Goal: Information Seeking & Learning: Check status

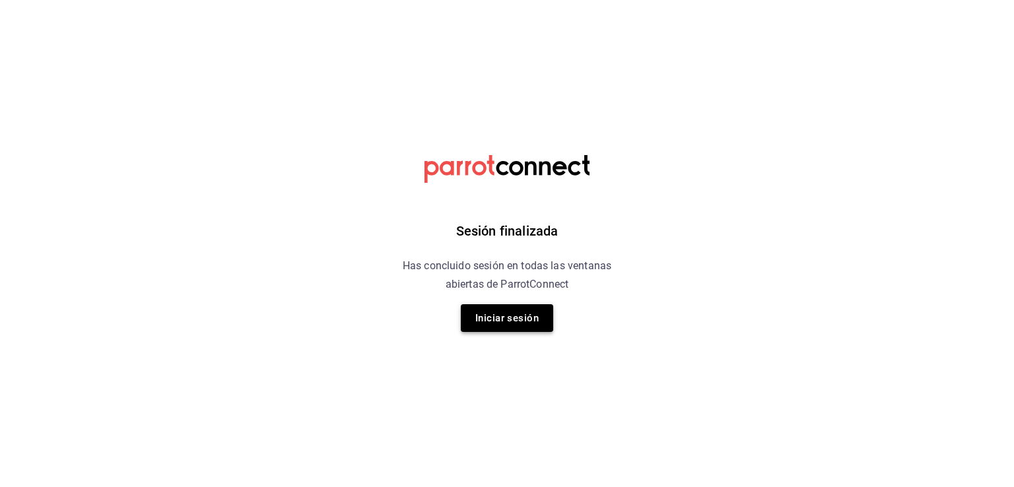
click at [502, 317] on button "Iniciar sesión" at bounding box center [507, 318] width 92 height 28
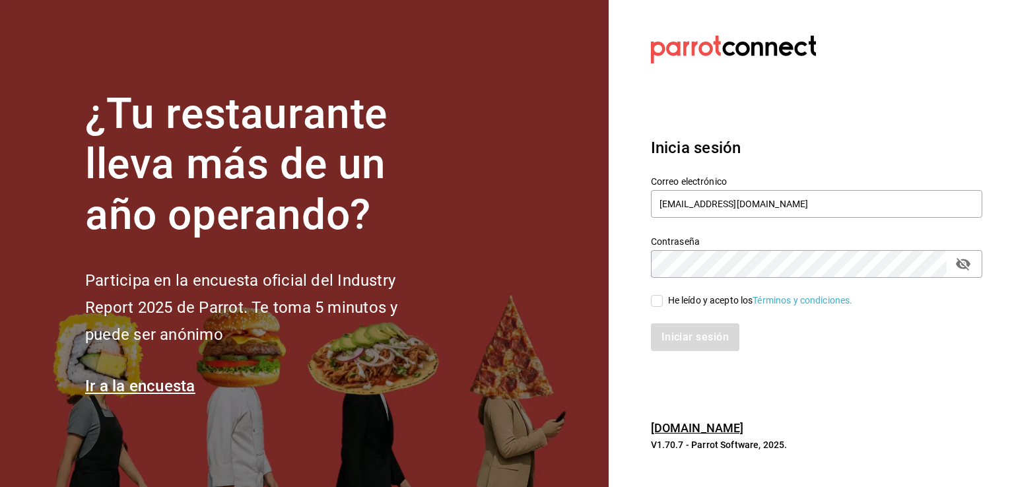
click at [653, 302] on input "He leído y acepto los Términos y condiciones." at bounding box center [657, 301] width 12 height 12
checkbox input "true"
click at [686, 334] on button "Iniciar sesión" at bounding box center [696, 337] width 90 height 28
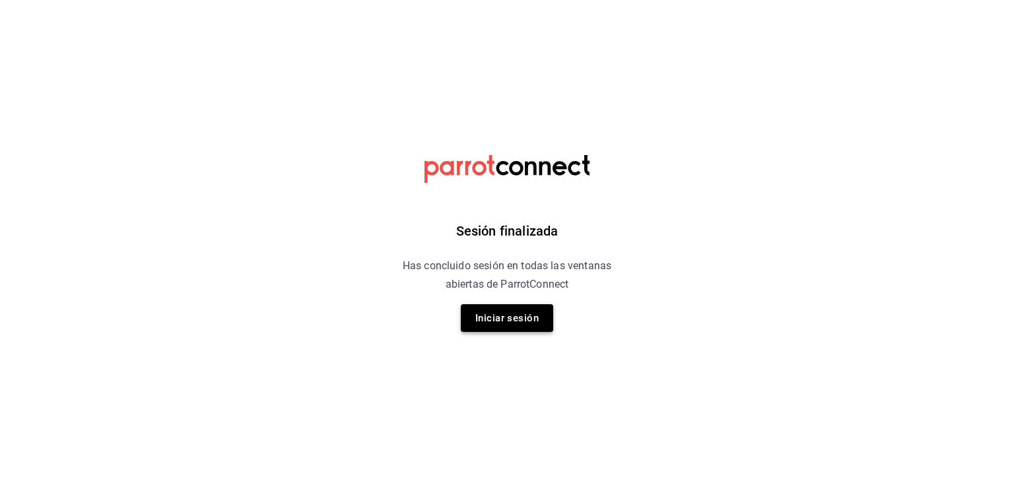
click at [507, 315] on button "Iniciar sesión" at bounding box center [507, 318] width 92 height 28
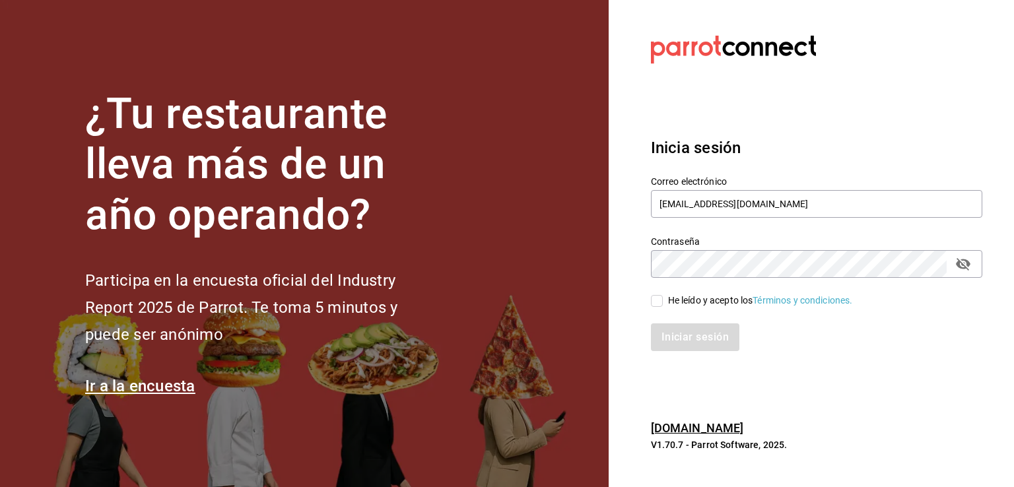
click at [653, 302] on input "He leído y acepto los Términos y condiciones." at bounding box center [657, 301] width 12 height 12
checkbox input "true"
click at [681, 336] on button "Iniciar sesión" at bounding box center [696, 337] width 90 height 28
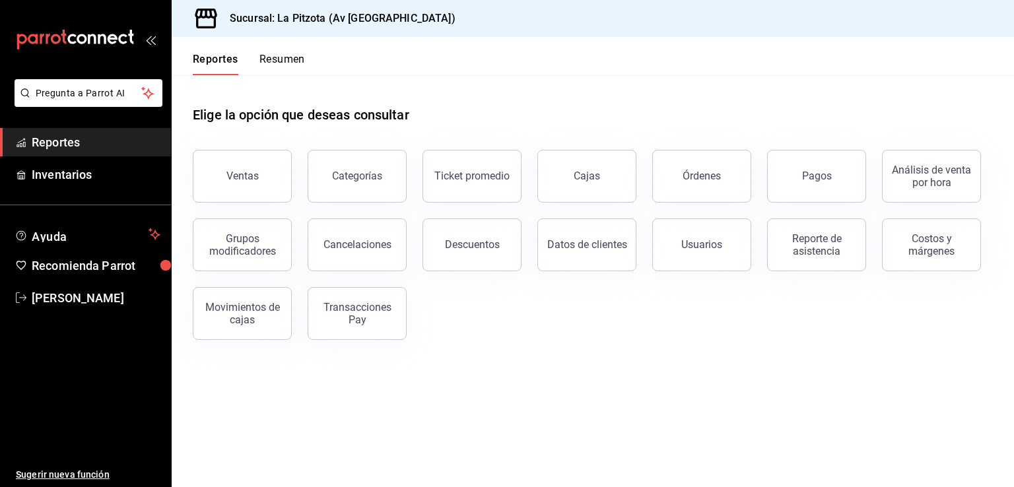
click at [288, 59] on button "Resumen" at bounding box center [282, 64] width 46 height 22
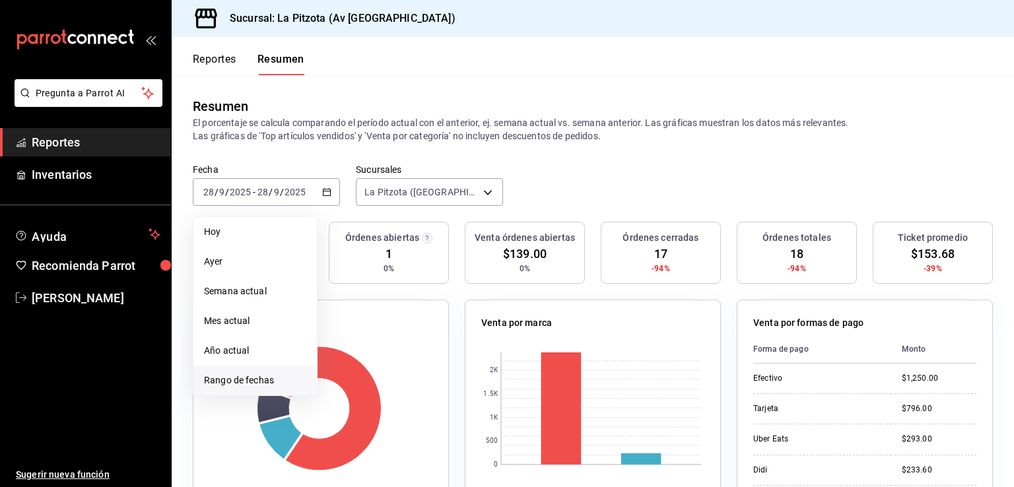
click at [282, 379] on span "Rango de fechas" at bounding box center [255, 381] width 102 height 14
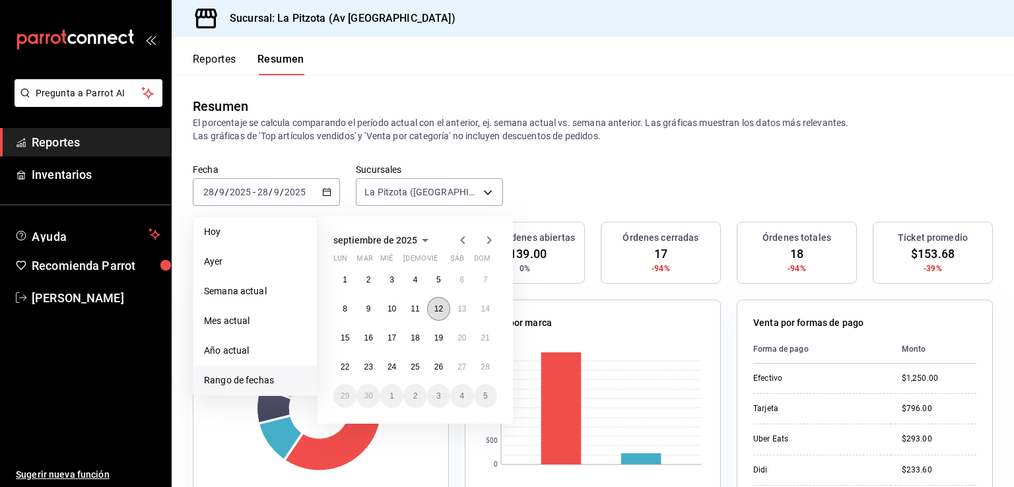
click at [438, 310] on abbr "12" at bounding box center [438, 308] width 9 height 9
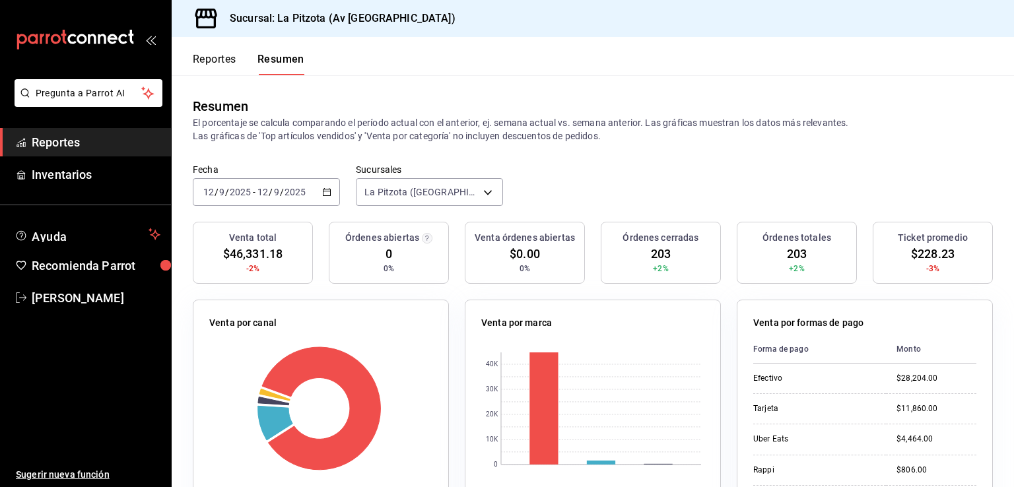
click at [335, 193] on div "[DATE] [DATE] - [DATE] [DATE]" at bounding box center [266, 192] width 147 height 28
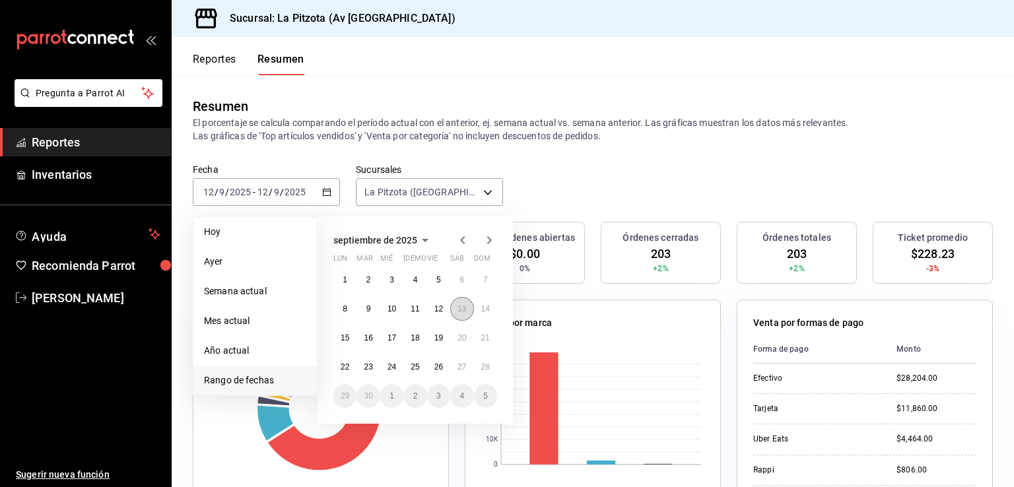
click at [463, 312] on abbr "13" at bounding box center [461, 308] width 9 height 9
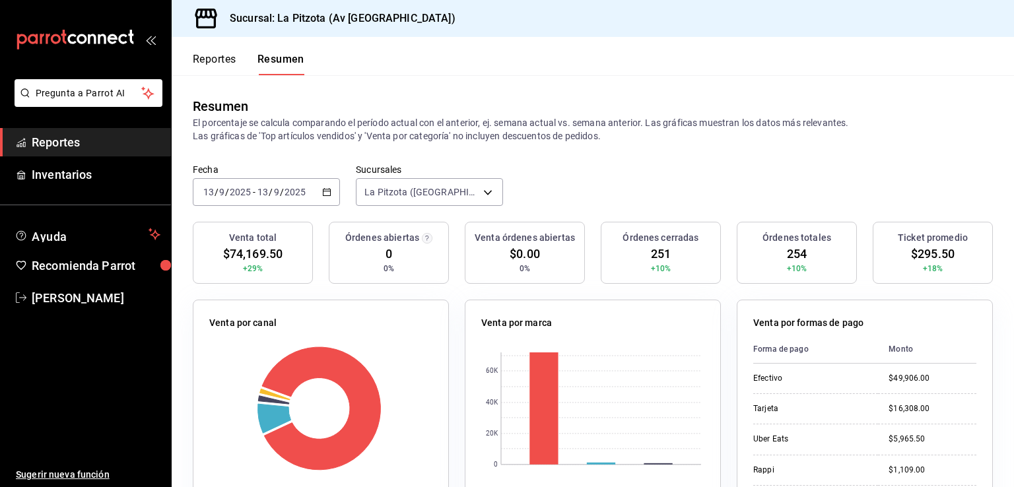
click at [235, 60] on button "Reportes" at bounding box center [215, 64] width 44 height 22
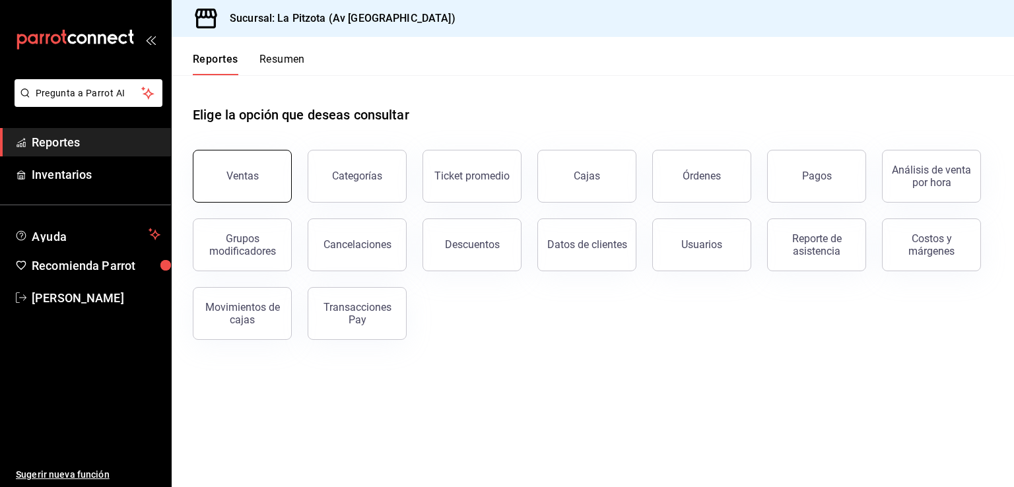
click at [265, 179] on button "Ventas" at bounding box center [242, 176] width 99 height 53
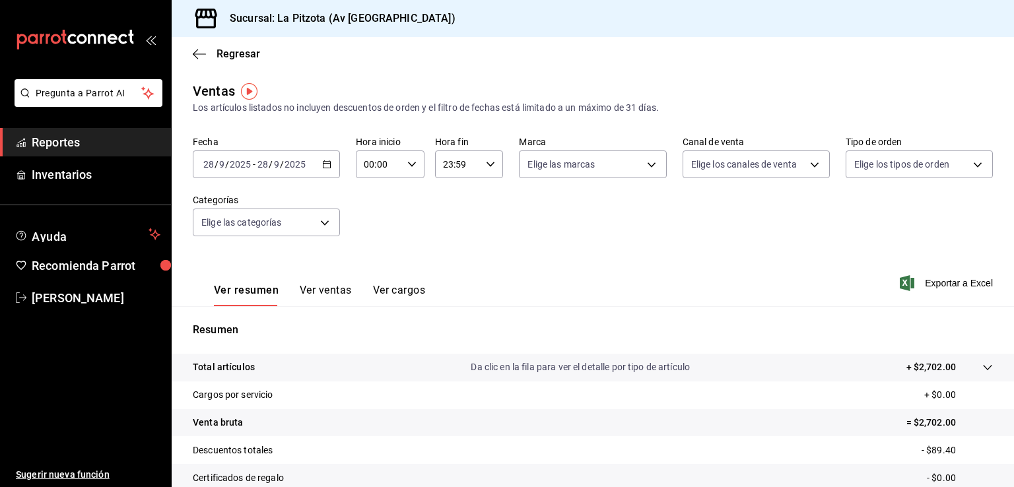
click at [326, 170] on div "[DATE] [DATE] - [DATE] [DATE]" at bounding box center [266, 164] width 147 height 28
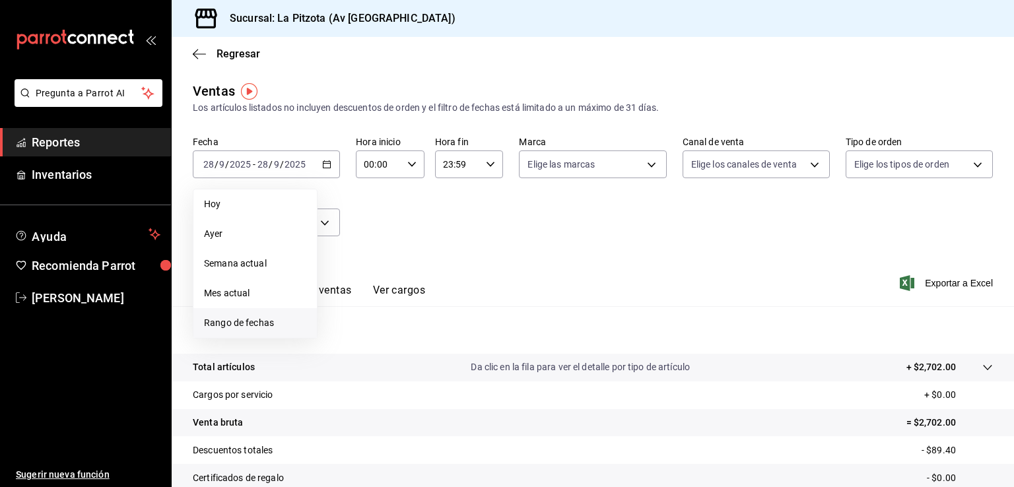
click at [260, 320] on span "Rango de fechas" at bounding box center [255, 323] width 102 height 14
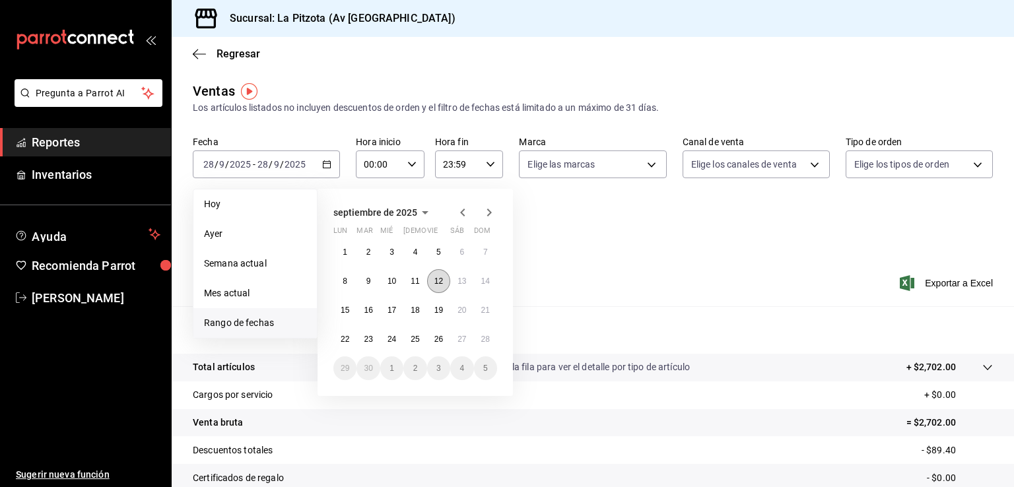
click at [442, 285] on button "12" at bounding box center [438, 281] width 23 height 24
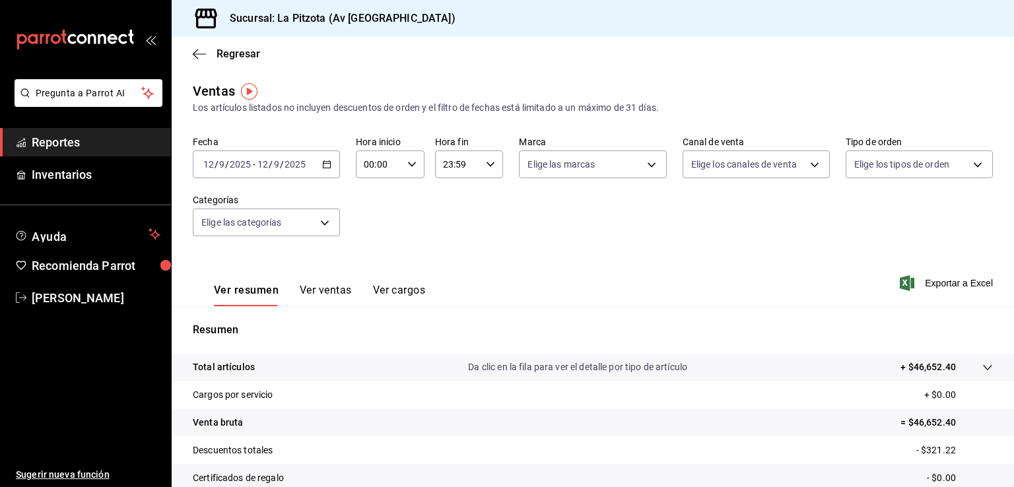
click at [332, 287] on button "Ver ventas" at bounding box center [326, 295] width 52 height 22
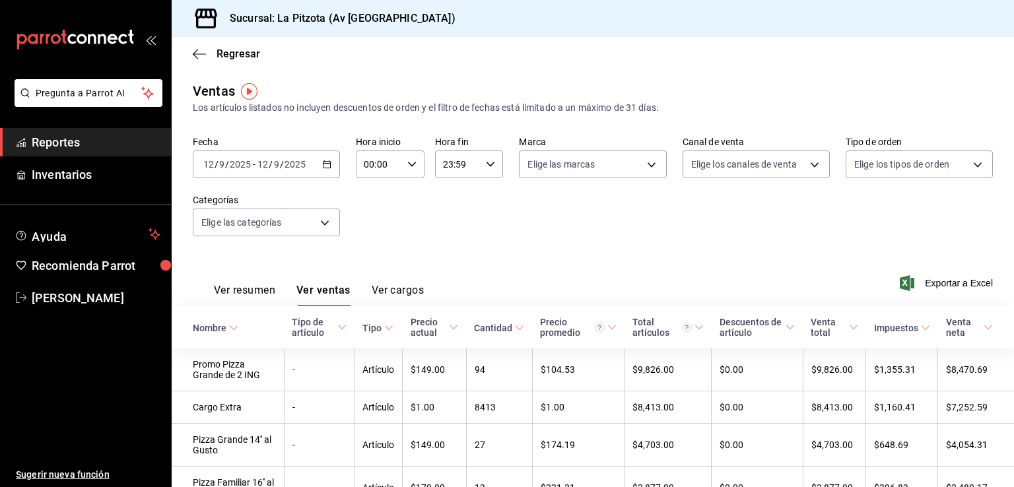
click at [329, 167] on icon "button" at bounding box center [326, 164] width 9 height 9
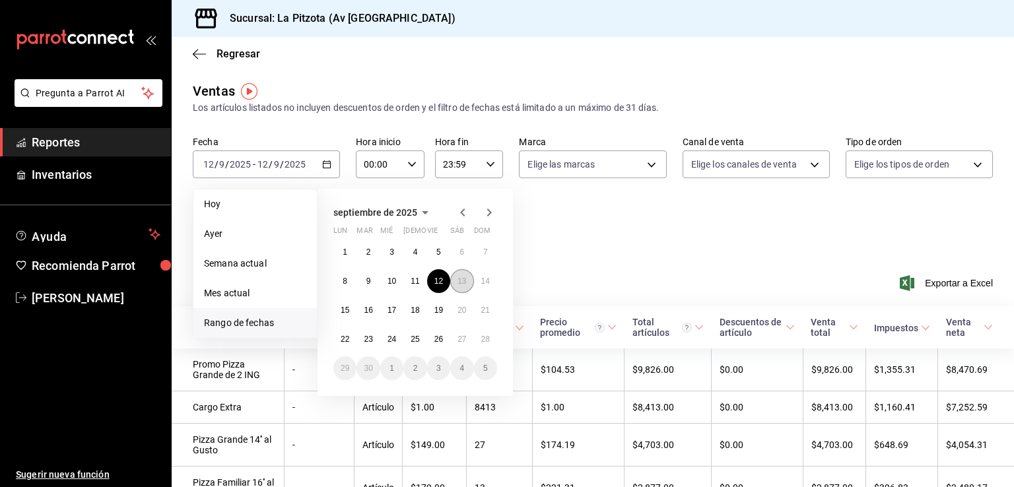
click at [461, 280] on abbr "13" at bounding box center [461, 281] width 9 height 9
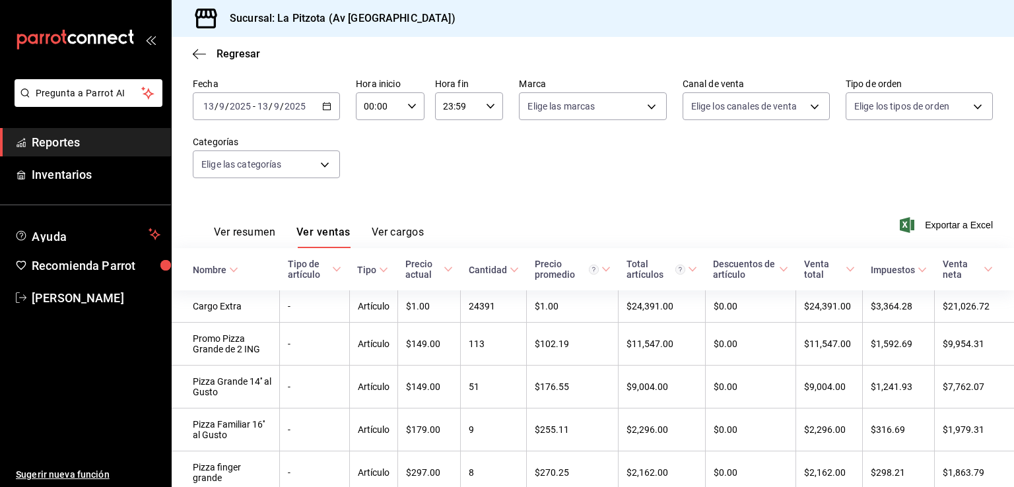
scroll to position [66, 0]
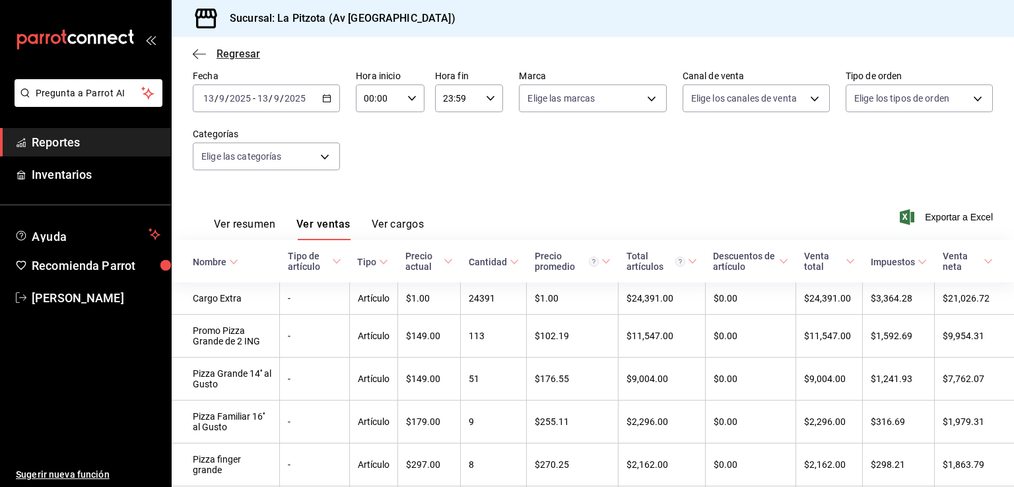
click at [198, 51] on icon "button" at bounding box center [199, 54] width 13 height 12
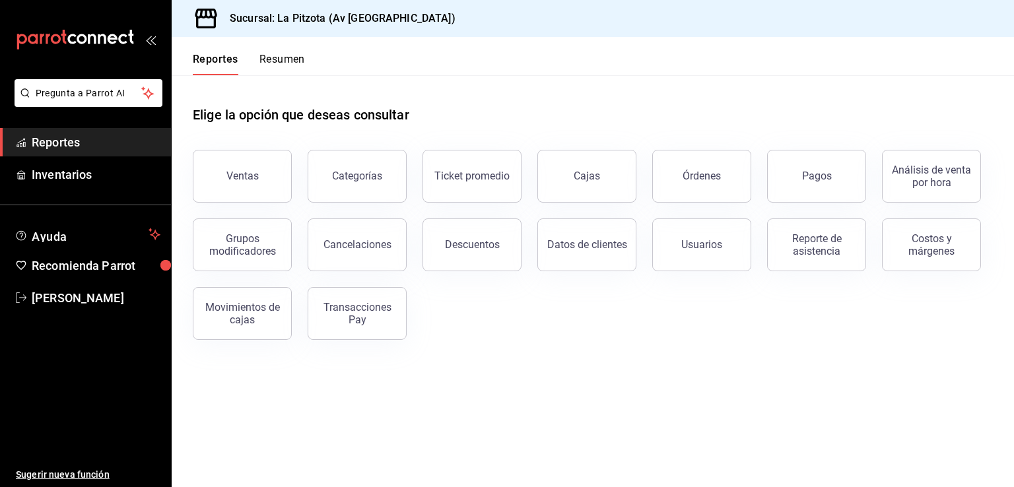
click at [285, 58] on button "Resumen" at bounding box center [282, 64] width 46 height 22
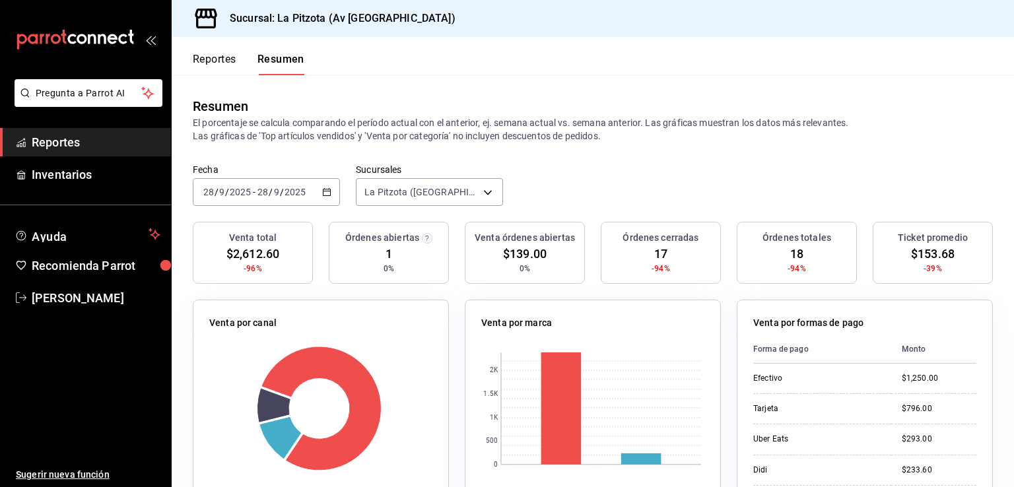
click at [327, 194] on icon "button" at bounding box center [326, 191] width 9 height 9
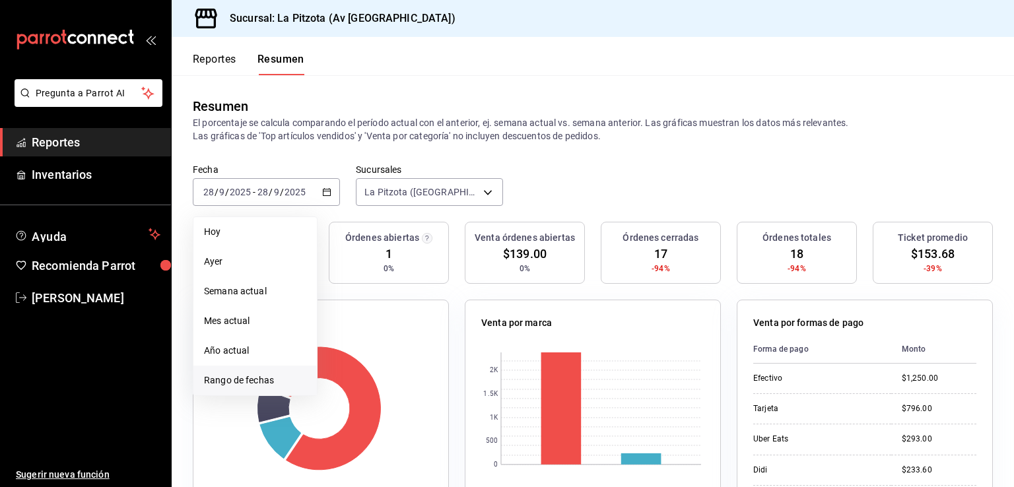
click at [261, 377] on span "Rango de fechas" at bounding box center [255, 381] width 102 height 14
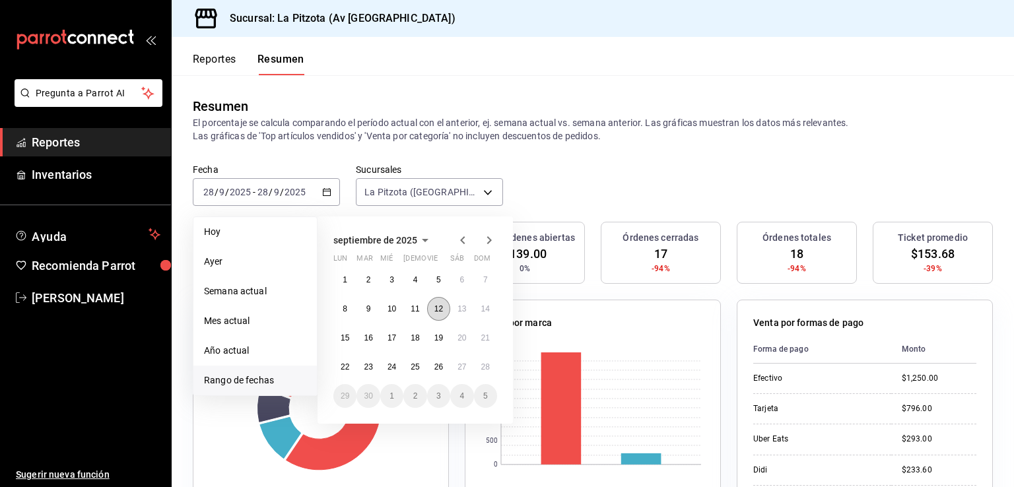
click at [438, 309] on abbr "12" at bounding box center [438, 308] width 9 height 9
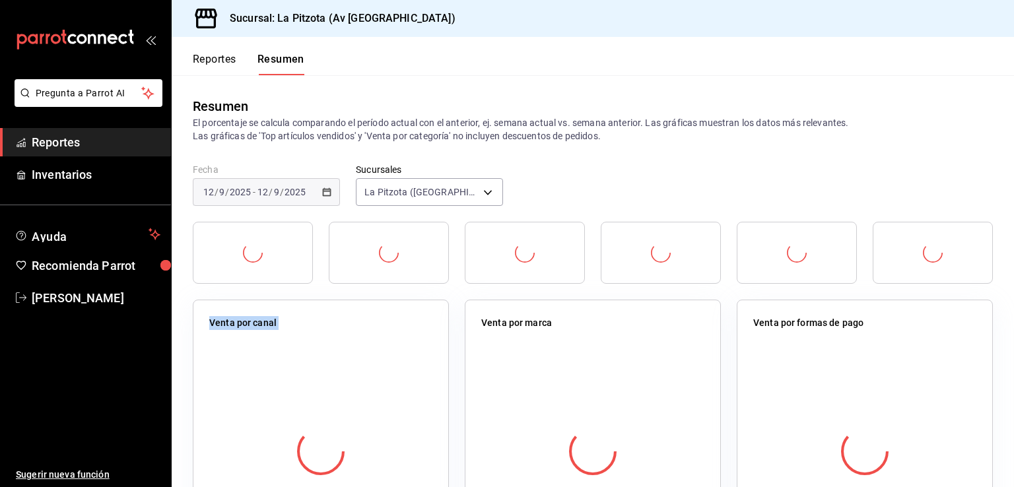
click at [438, 309] on div "Venta por canal" at bounding box center [321, 438] width 256 height 277
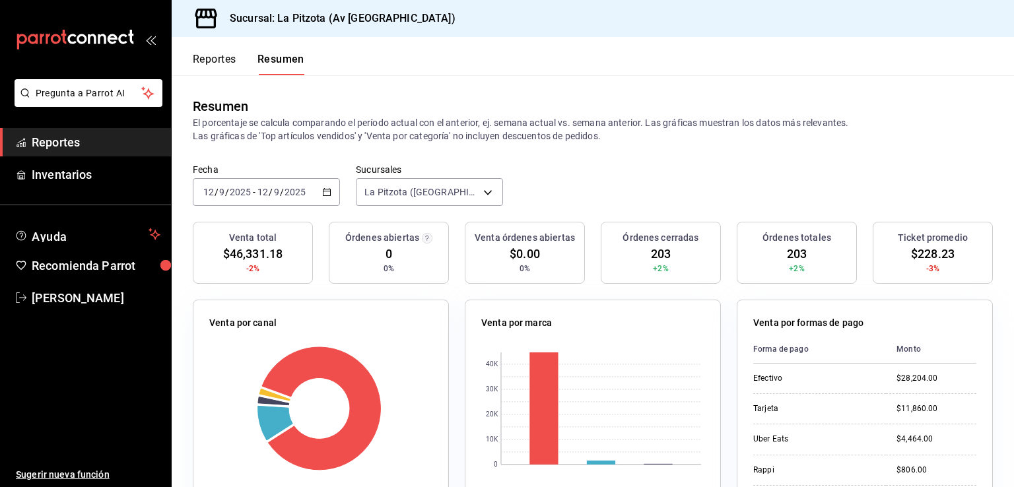
click at [330, 195] on div "[DATE] [DATE] - [DATE] [DATE]" at bounding box center [266, 192] width 147 height 28
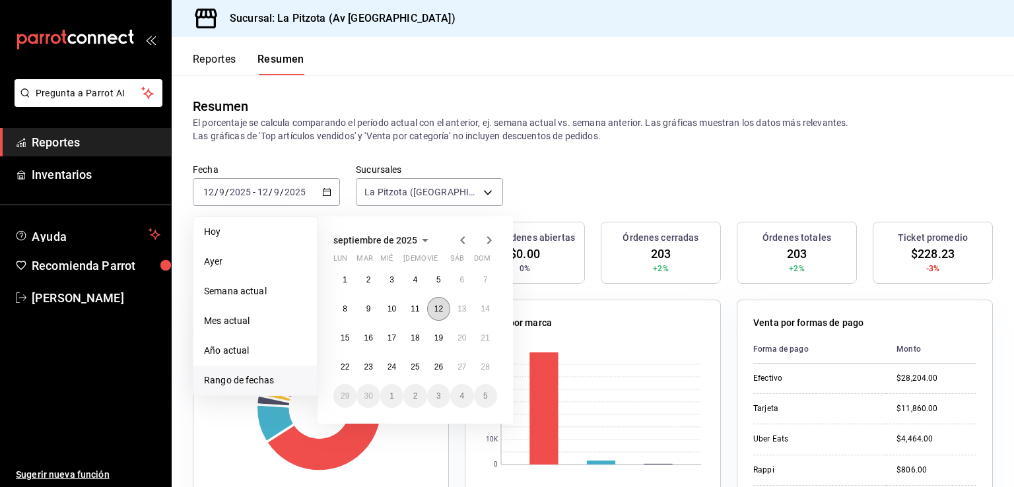
click at [433, 309] on button "12" at bounding box center [438, 309] width 23 height 24
click at [433, 308] on button "12" at bounding box center [438, 309] width 23 height 24
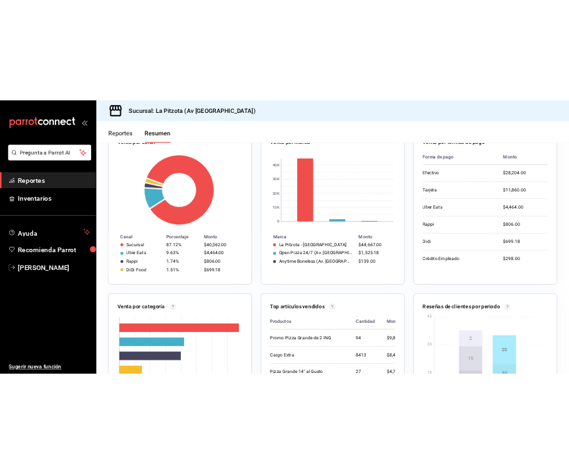
scroll to position [264, 0]
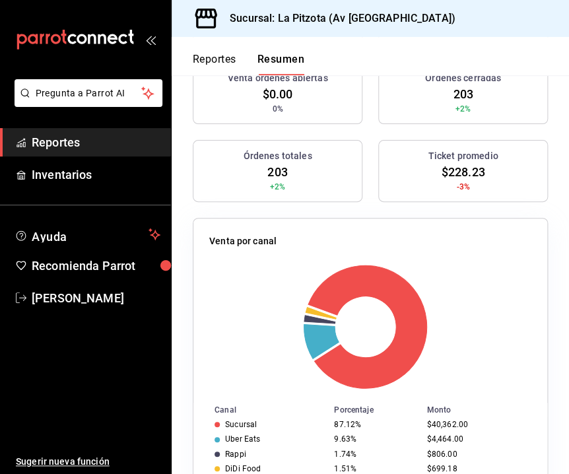
click at [451, 269] on rect at bounding box center [365, 326] width 312 height 125
click at [469, 319] on rect at bounding box center [365, 326] width 312 height 125
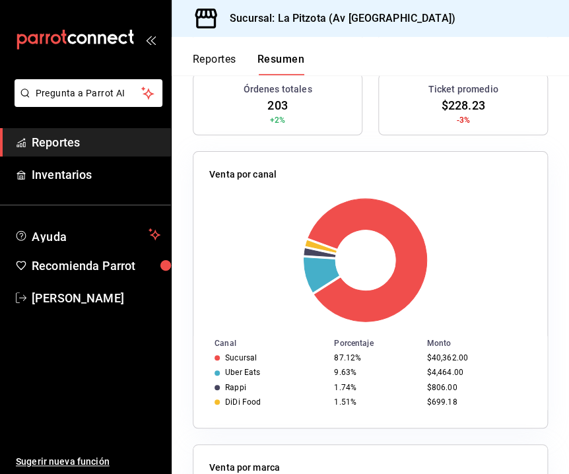
scroll to position [330, 0]
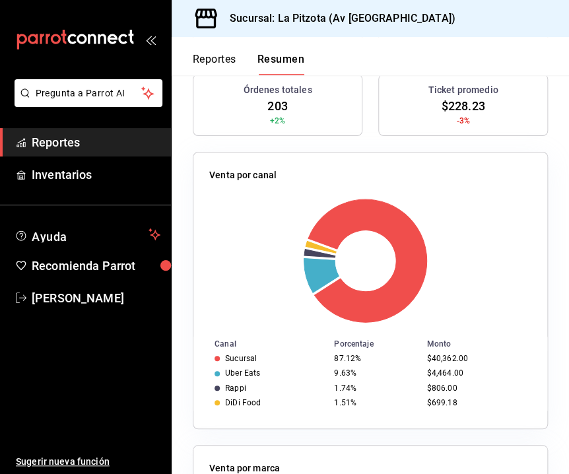
click at [356, 187] on div "Venta por canal" at bounding box center [370, 177] width 322 height 19
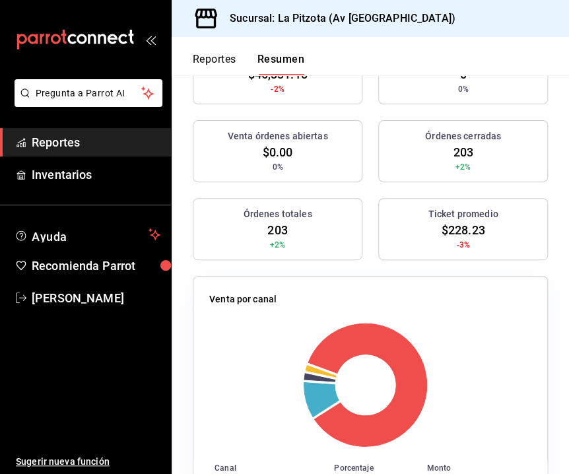
scroll to position [0, 0]
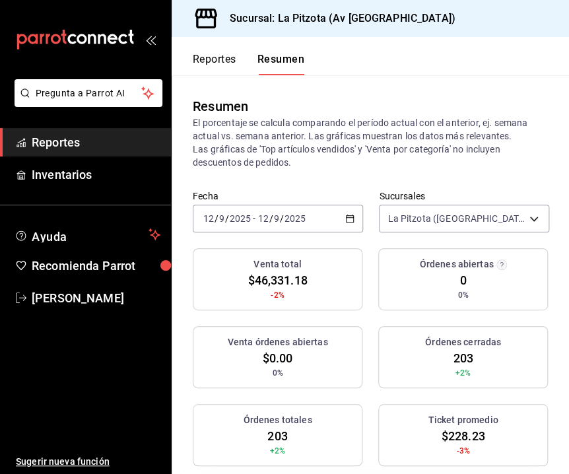
click at [348, 222] on \(Stroke\) "button" at bounding box center [350, 218] width 8 height 7
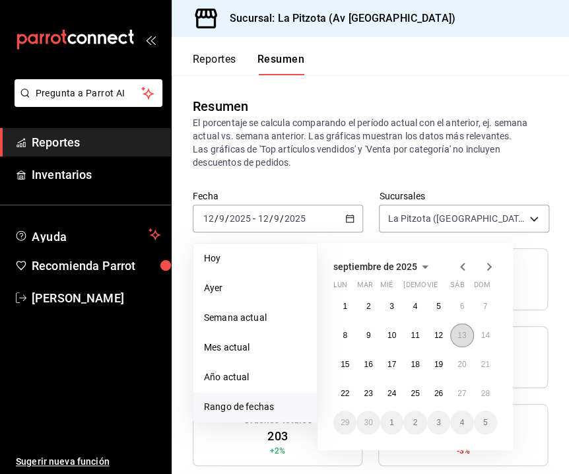
click at [465, 338] on abbr "13" at bounding box center [461, 335] width 9 height 9
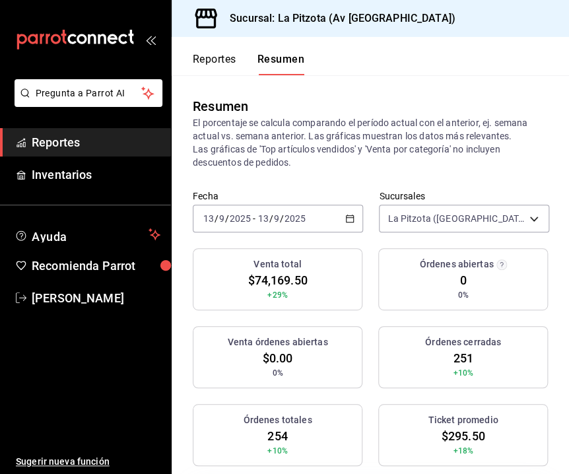
click at [354, 216] on div "[DATE] [DATE] - [DATE] [DATE]" at bounding box center [278, 219] width 170 height 28
click at [348, 217] on \(Stroke\) "button" at bounding box center [350, 218] width 8 height 7
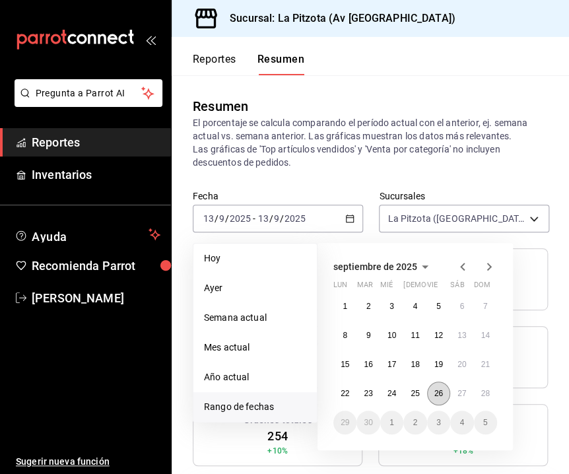
click at [440, 391] on abbr "26" at bounding box center [438, 393] width 9 height 9
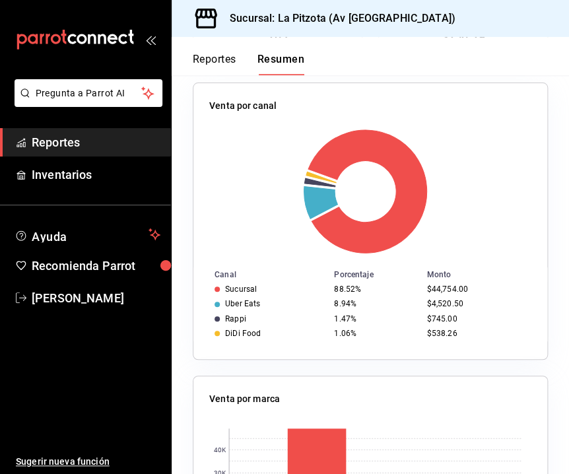
scroll to position [462, 0]
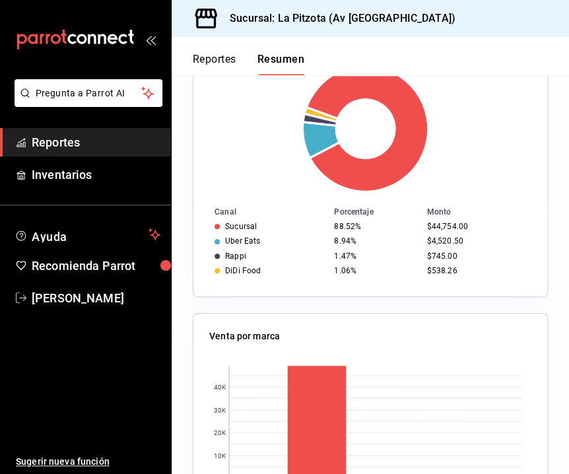
click at [443, 299] on div "Venta por marca 0 10K 20K 30K 40K [PERSON_NAME] La Pitzota - Av Monterrey $49,3…" at bounding box center [362, 443] width 371 height 293
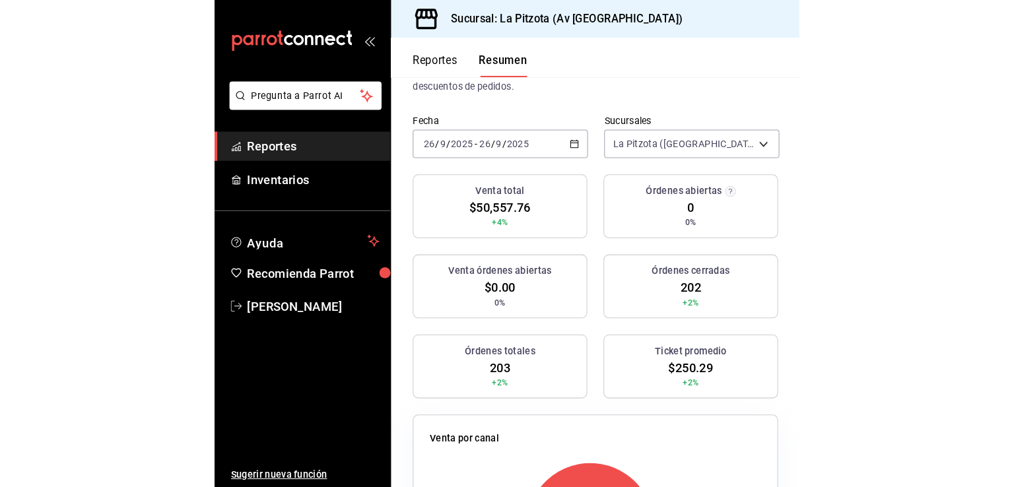
scroll to position [0, 0]
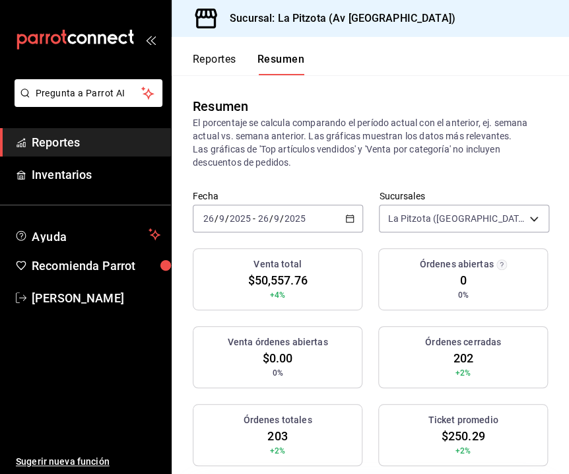
click at [224, 63] on button "Reportes" at bounding box center [215, 64] width 44 height 22
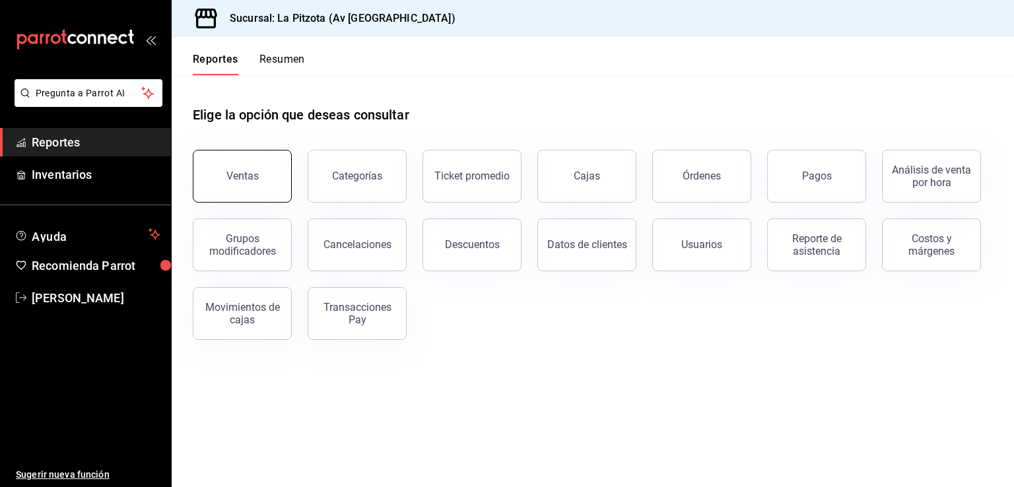
click at [271, 171] on button "Ventas" at bounding box center [242, 176] width 99 height 53
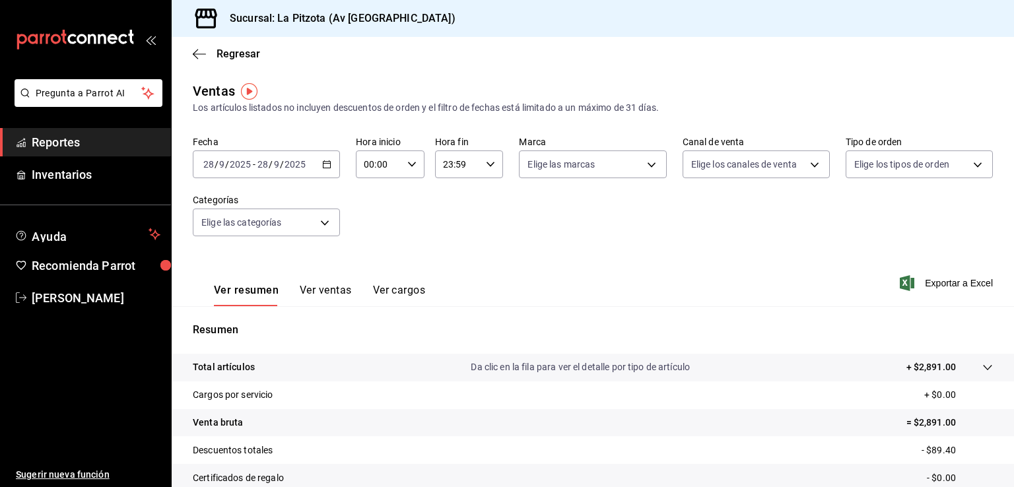
click at [333, 162] on div "[DATE] [DATE] - [DATE] [DATE]" at bounding box center [266, 164] width 147 height 28
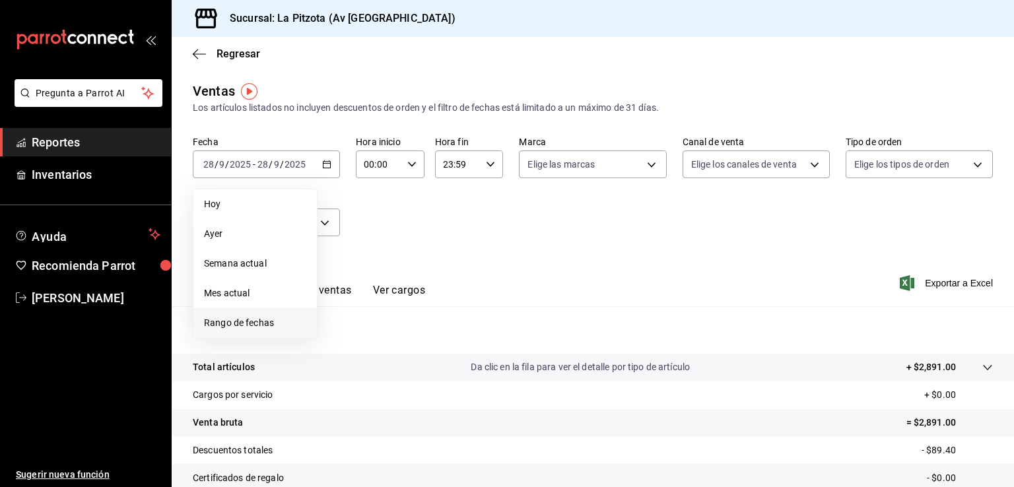
click at [255, 321] on span "Rango de fechas" at bounding box center [255, 323] width 102 height 14
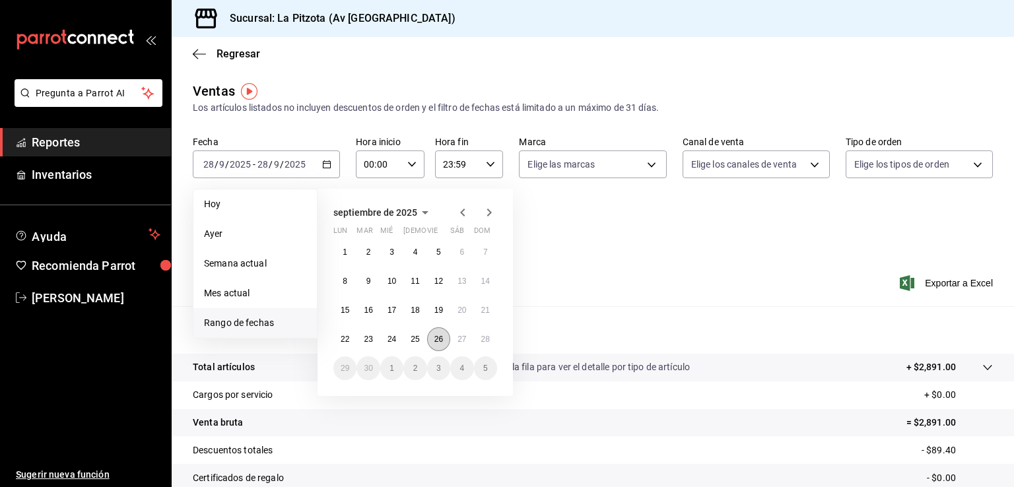
click at [444, 338] on button "26" at bounding box center [438, 339] width 23 height 24
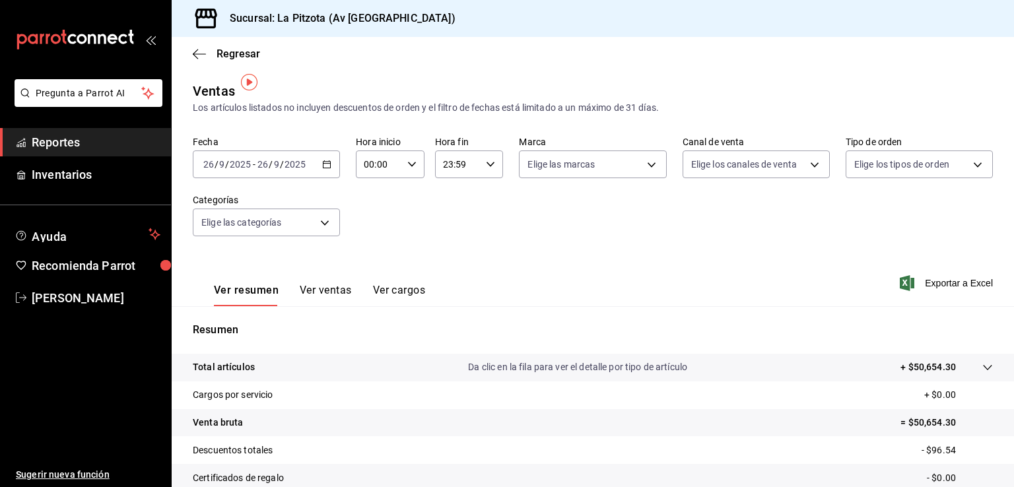
scroll to position [66, 0]
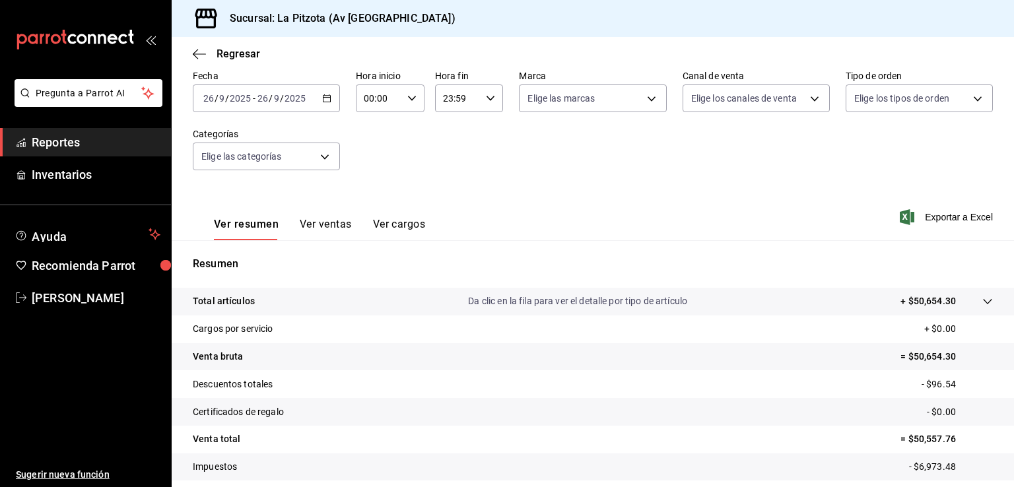
click at [342, 225] on button "Ver ventas" at bounding box center [326, 229] width 52 height 22
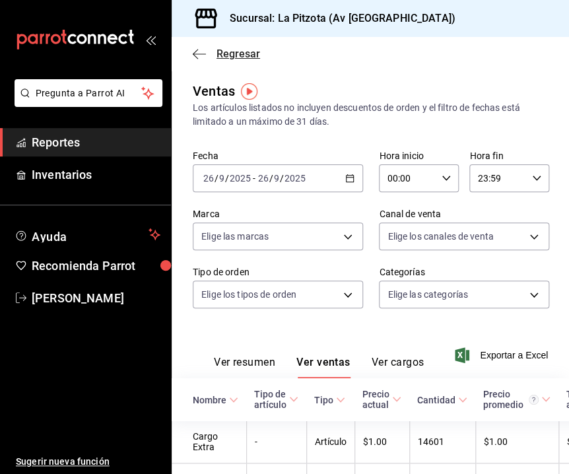
click at [203, 54] on icon "button" at bounding box center [199, 54] width 13 height 12
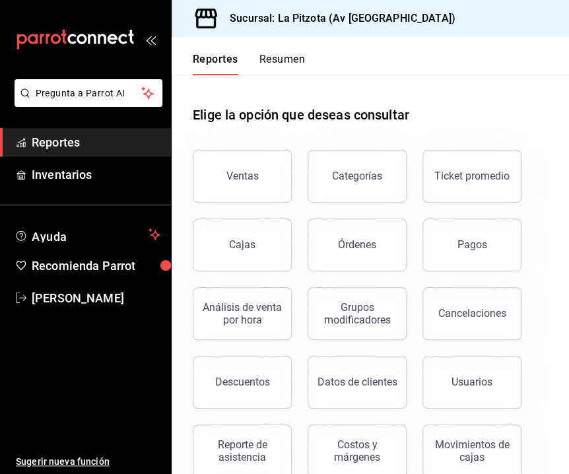
click at [273, 61] on button "Resumen" at bounding box center [282, 64] width 46 height 22
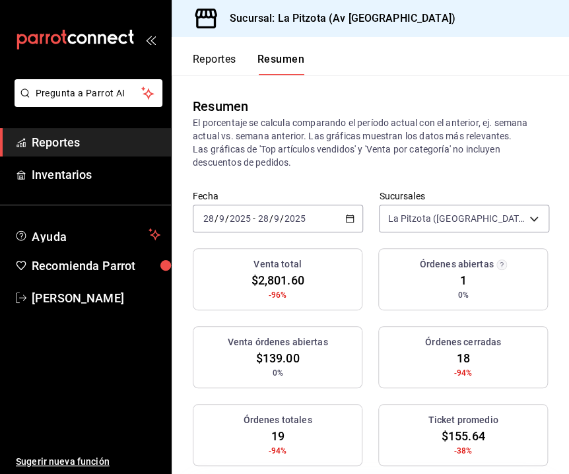
click at [336, 217] on div "[DATE] [DATE] - [DATE] [DATE]" at bounding box center [278, 219] width 170 height 28
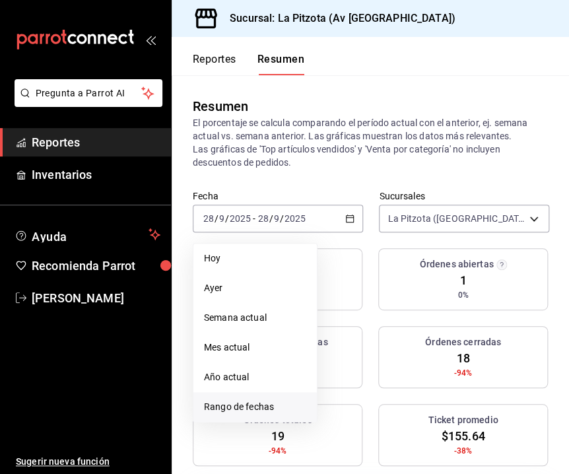
click at [261, 403] on span "Rango de fechas" at bounding box center [255, 407] width 102 height 14
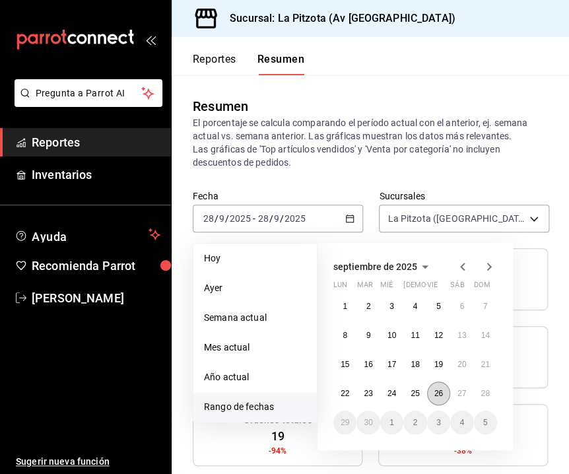
click at [440, 396] on abbr "26" at bounding box center [438, 393] width 9 height 9
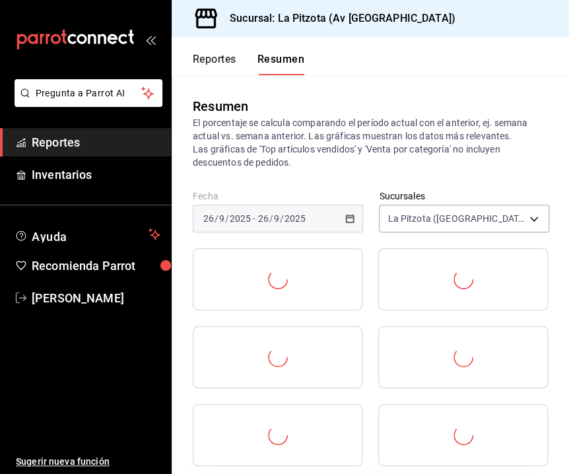
click at [440, 396] on div at bounding box center [370, 365] width 355 height 234
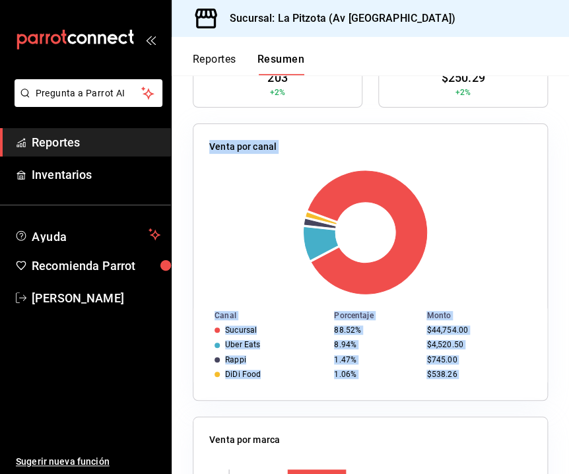
scroll to position [396, 0]
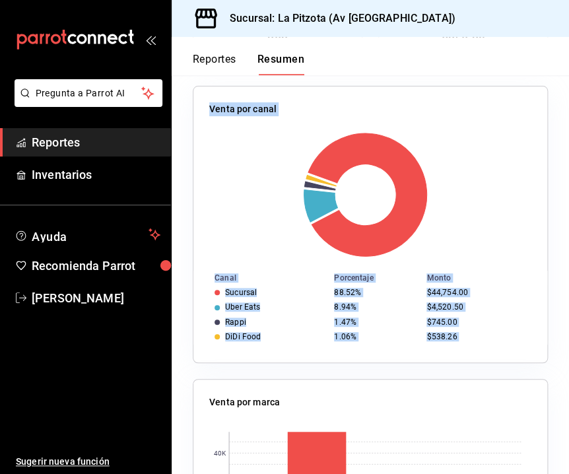
click at [434, 227] on rect at bounding box center [365, 194] width 312 height 125
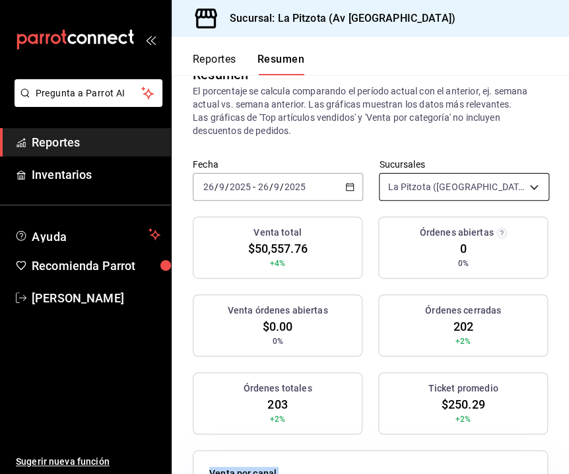
scroll to position [0, 0]
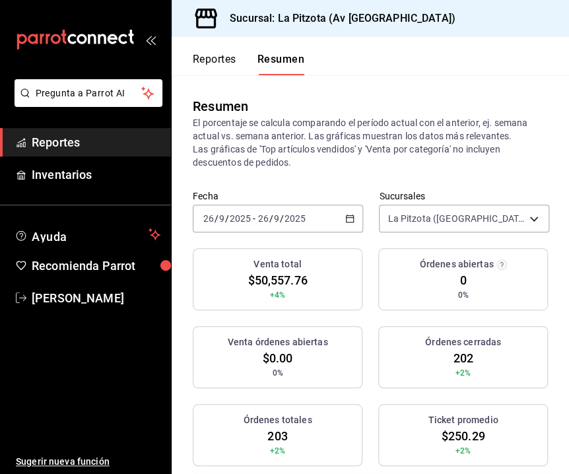
click at [348, 220] on icon "button" at bounding box center [349, 218] width 9 height 9
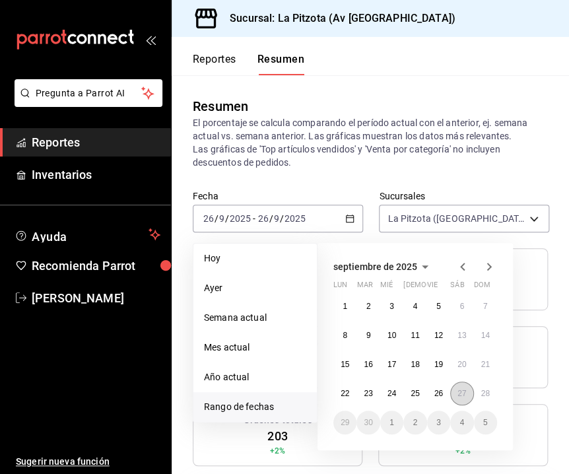
click at [463, 391] on abbr "27" at bounding box center [461, 393] width 9 height 9
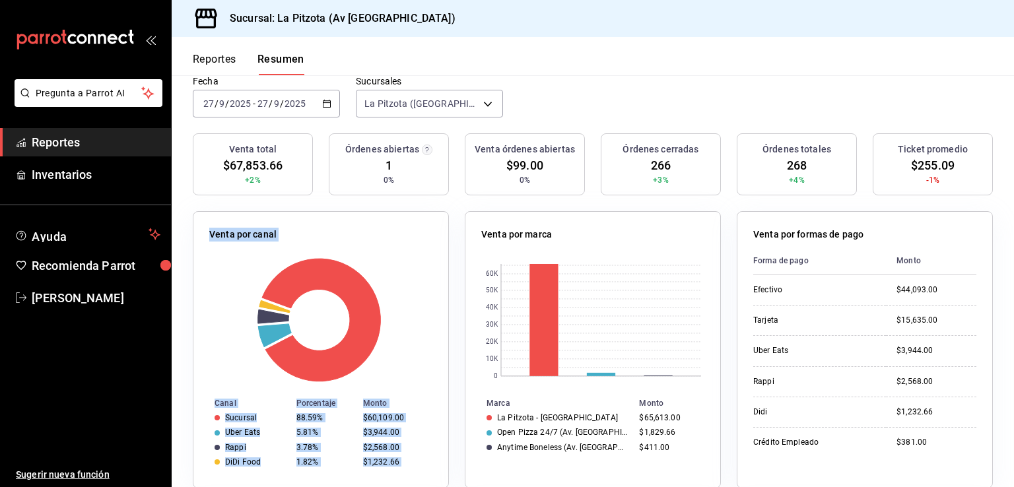
scroll to position [66, 0]
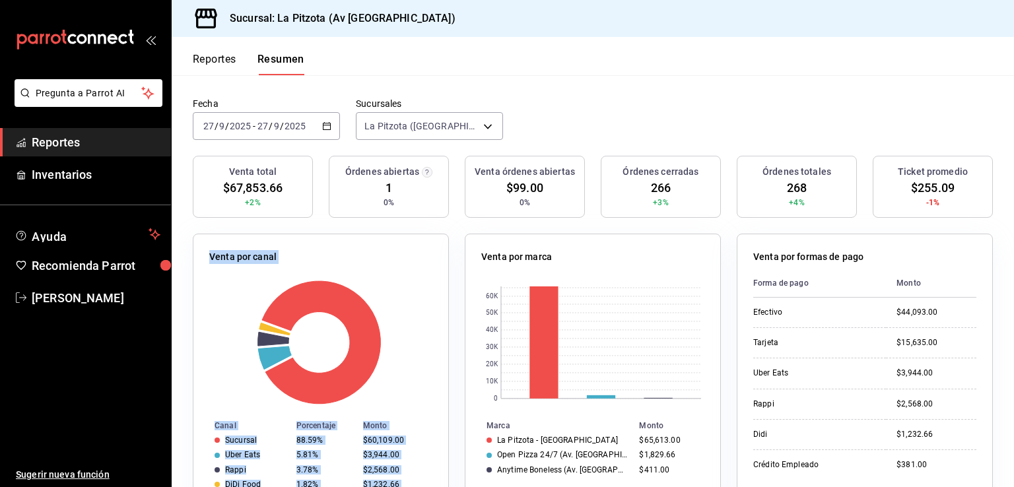
click at [226, 61] on button "Reportes" at bounding box center [215, 64] width 44 height 22
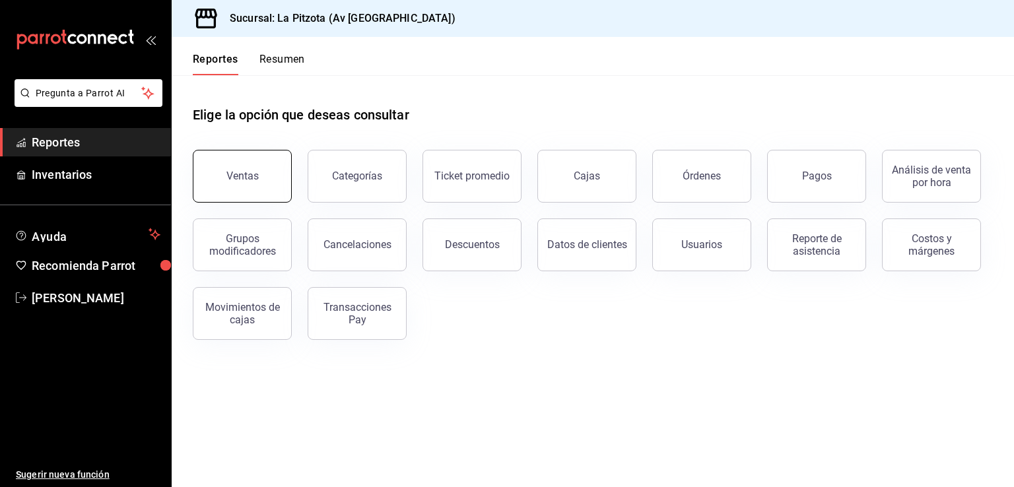
click at [267, 178] on button "Ventas" at bounding box center [242, 176] width 99 height 53
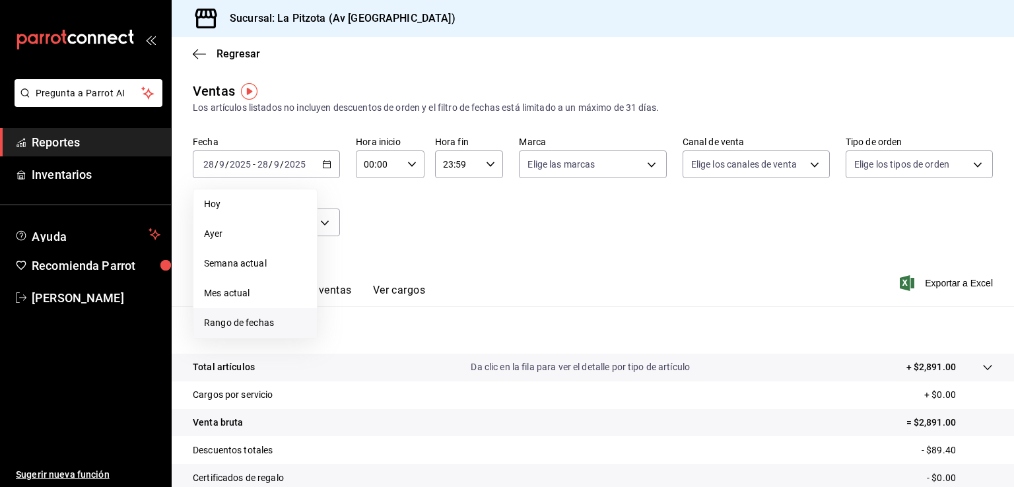
click at [259, 325] on span "Rango de fechas" at bounding box center [255, 323] width 102 height 14
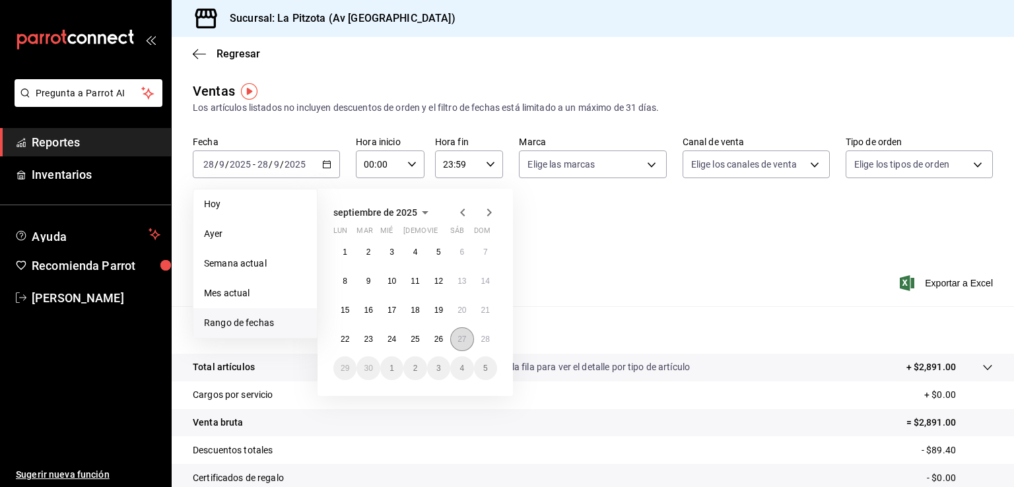
click at [457, 341] on button "27" at bounding box center [461, 339] width 23 height 24
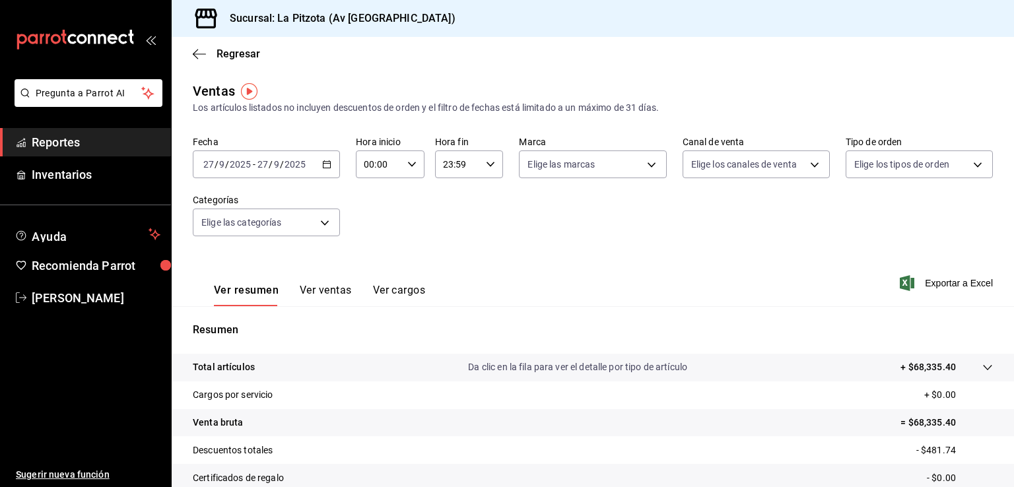
click at [317, 286] on button "Ver ventas" at bounding box center [326, 295] width 52 height 22
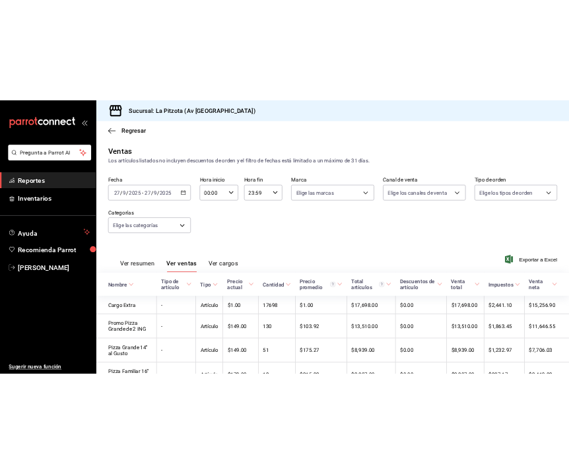
scroll to position [132, 0]
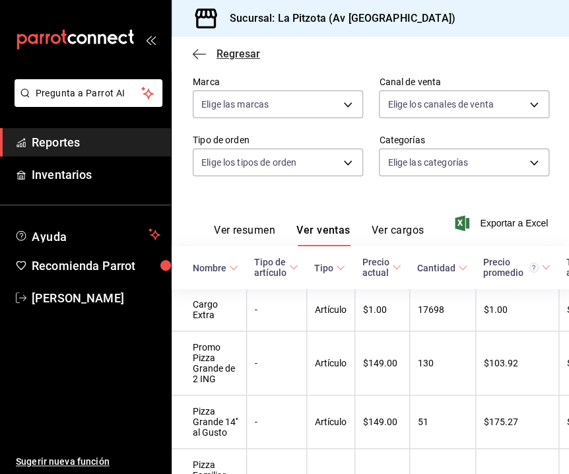
click at [201, 55] on icon "button" at bounding box center [199, 54] width 13 height 12
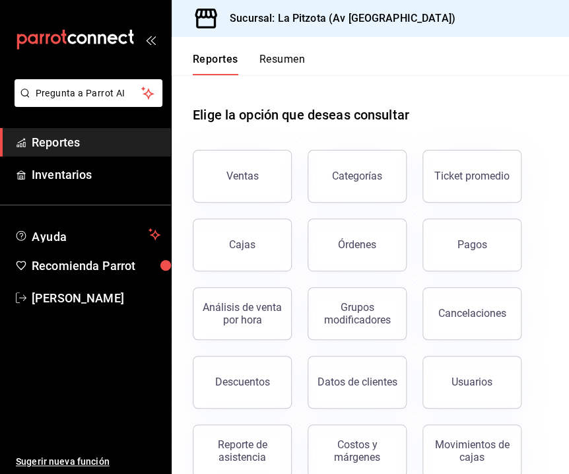
click at [279, 63] on button "Resumen" at bounding box center [282, 64] width 46 height 22
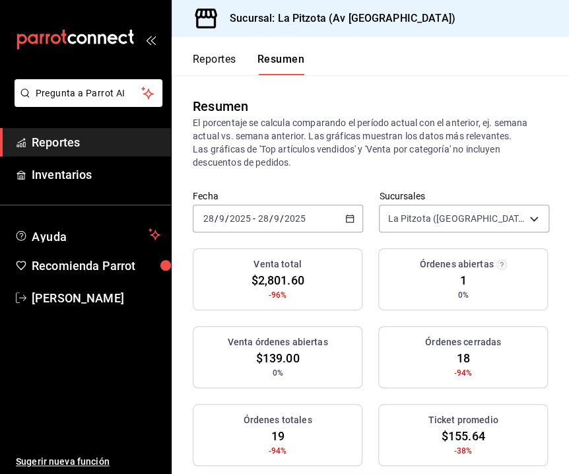
click at [352, 221] on div "[DATE] [DATE] - [DATE] [DATE]" at bounding box center [278, 219] width 170 height 28
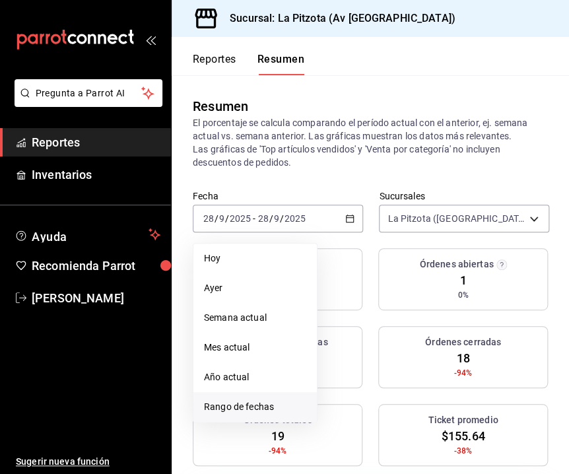
click at [271, 410] on span "Rango de fechas" at bounding box center [255, 407] width 102 height 14
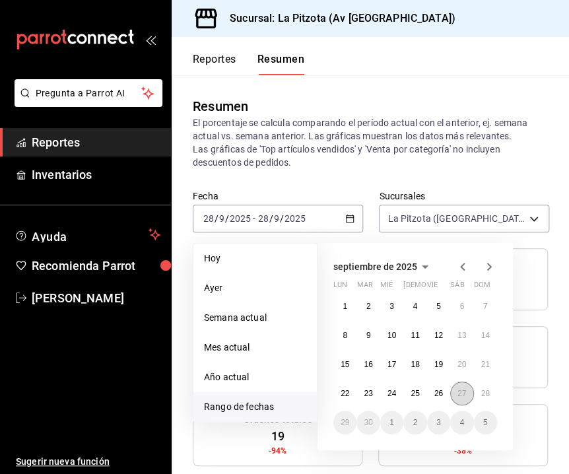
click at [465, 403] on button "27" at bounding box center [461, 393] width 23 height 24
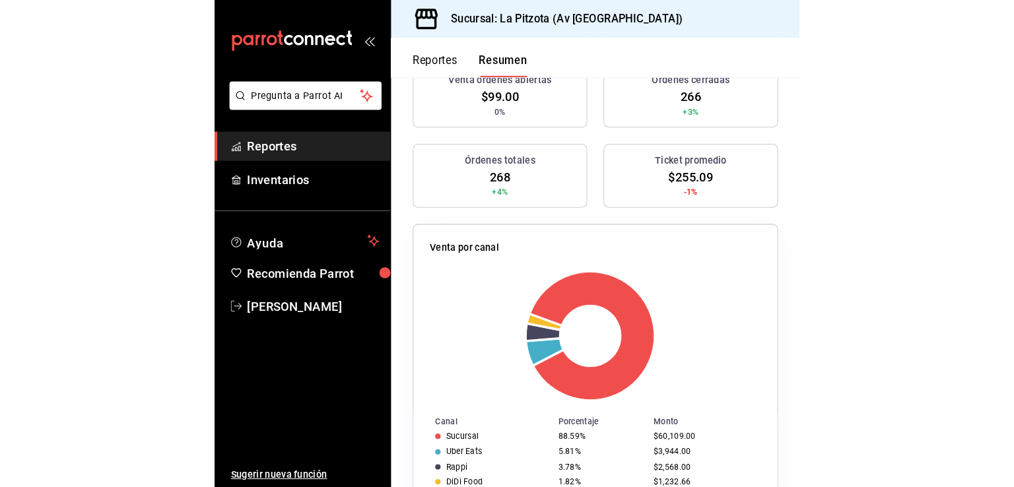
scroll to position [396, 0]
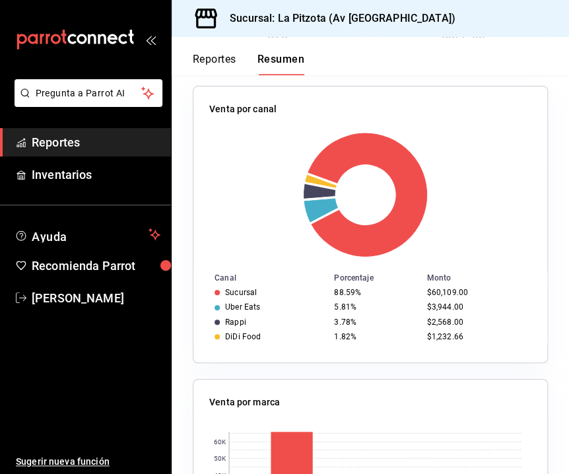
click at [436, 122] on div "Venta por canal Canal Porcentaje Monto Sucursal 88.59% $60,109.00 Uber Eats 5.8…" at bounding box center [370, 224] width 355 height 277
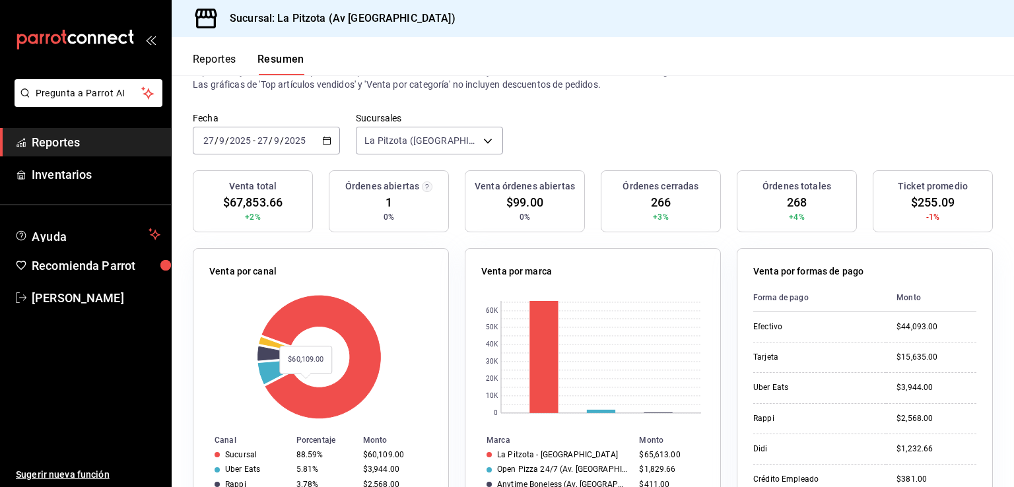
scroll to position [0, 0]
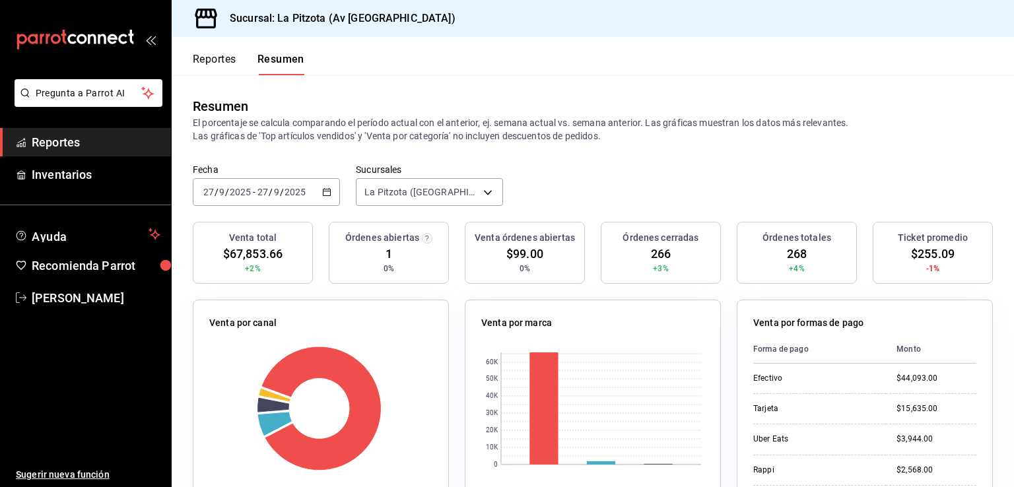
click at [319, 188] on div "[DATE] [DATE] - [DATE] [DATE]" at bounding box center [266, 192] width 147 height 28
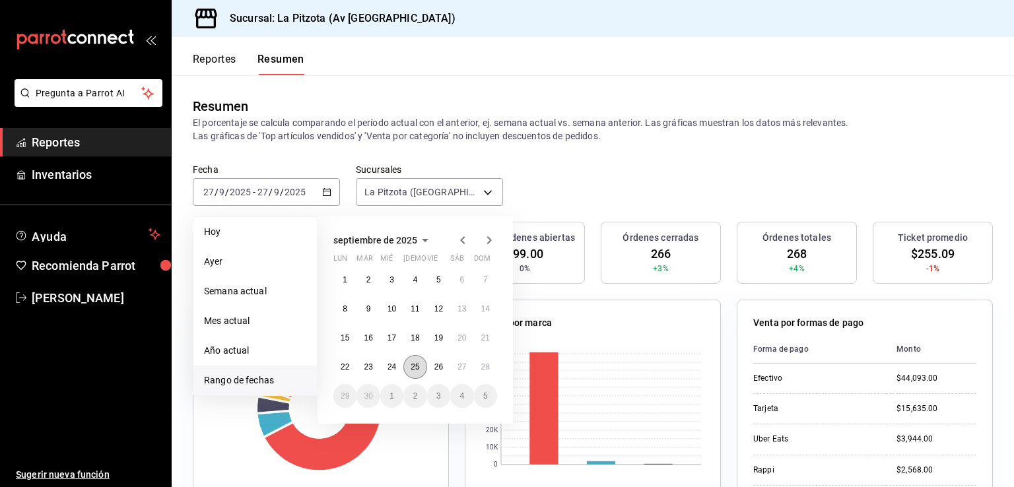
click at [420, 368] on button "25" at bounding box center [414, 367] width 23 height 24
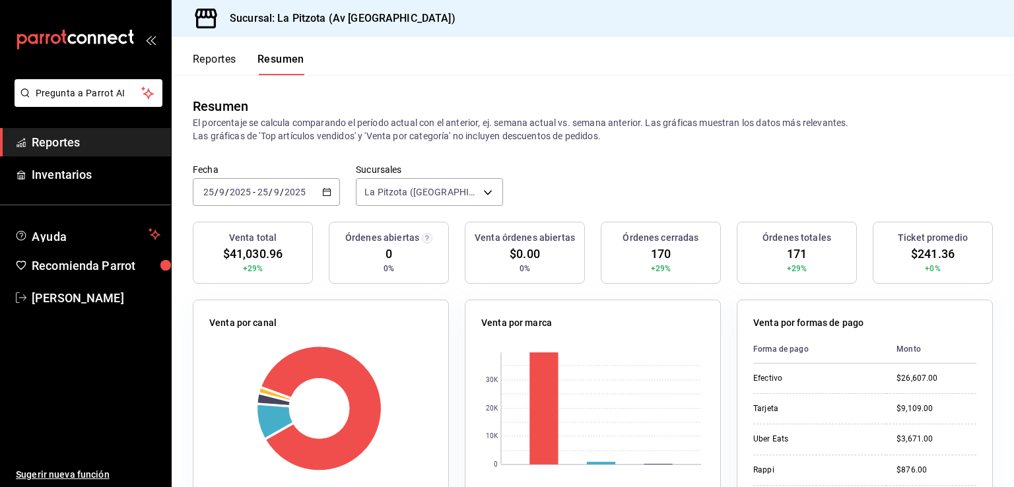
click at [222, 56] on button "Reportes" at bounding box center [215, 64] width 44 height 22
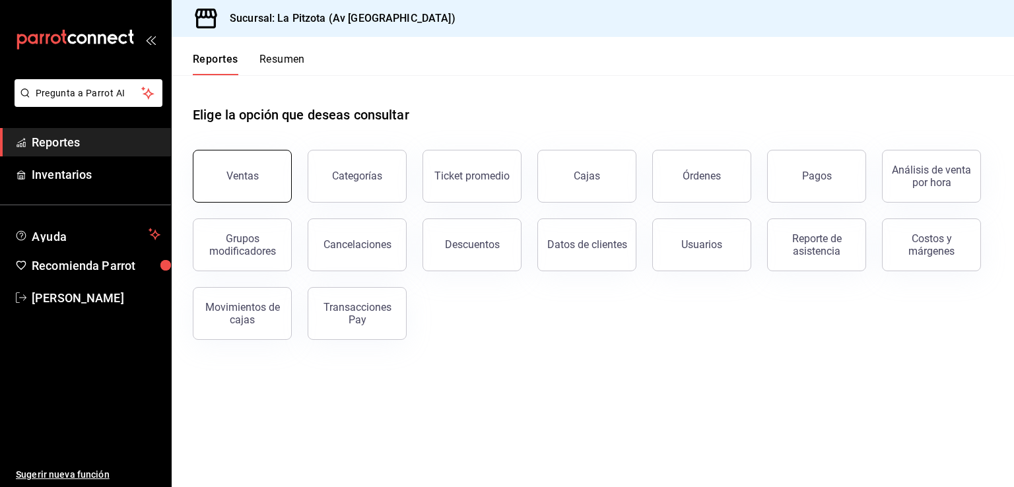
click at [259, 170] on button "Ventas" at bounding box center [242, 176] width 99 height 53
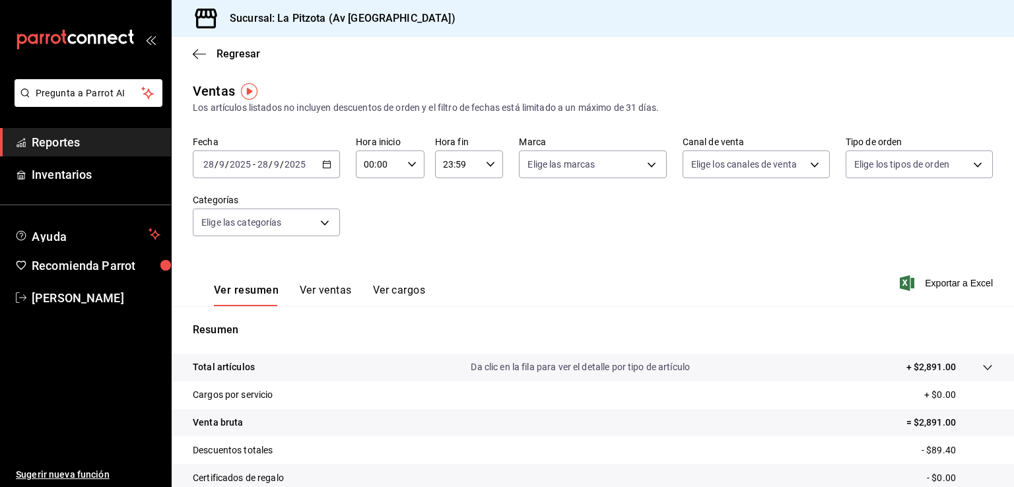
click at [325, 161] on icon "button" at bounding box center [326, 164] width 9 height 9
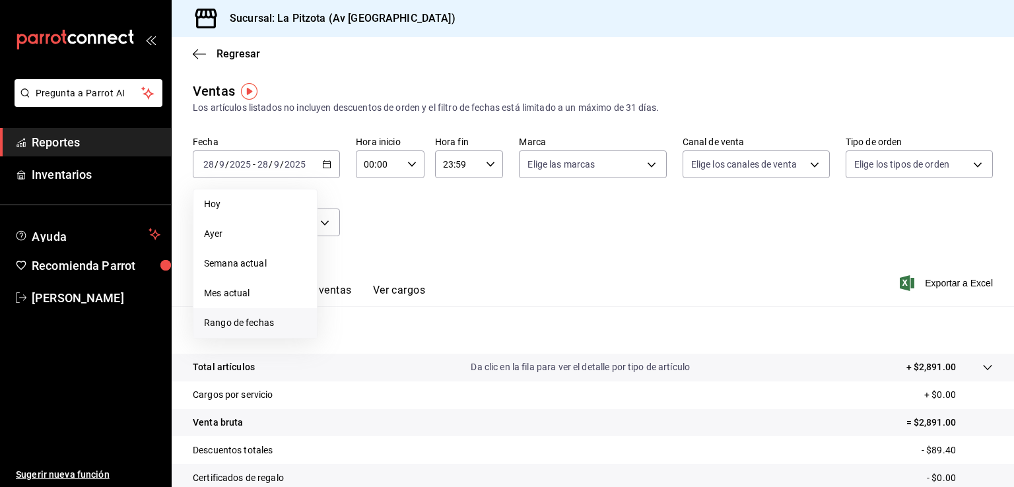
click at [248, 321] on span "Rango de fechas" at bounding box center [255, 323] width 102 height 14
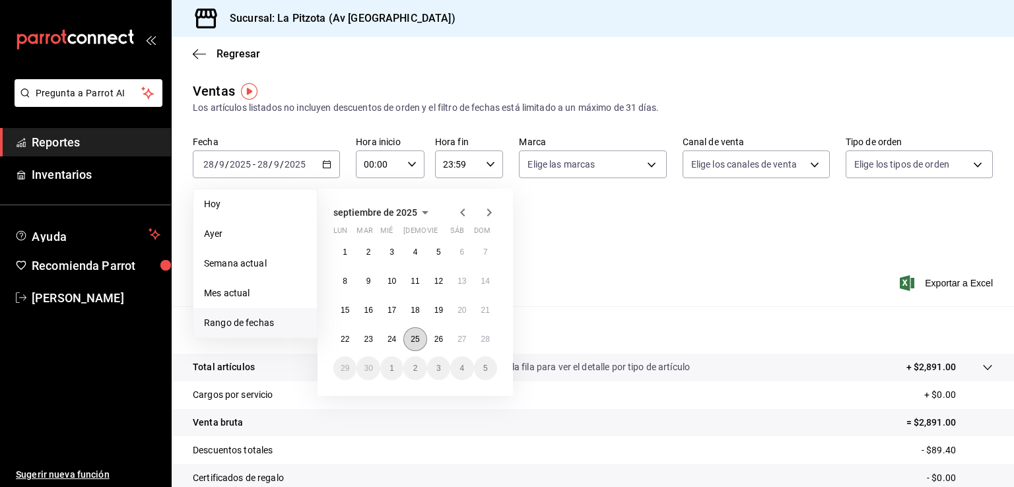
click at [423, 342] on button "25" at bounding box center [414, 339] width 23 height 24
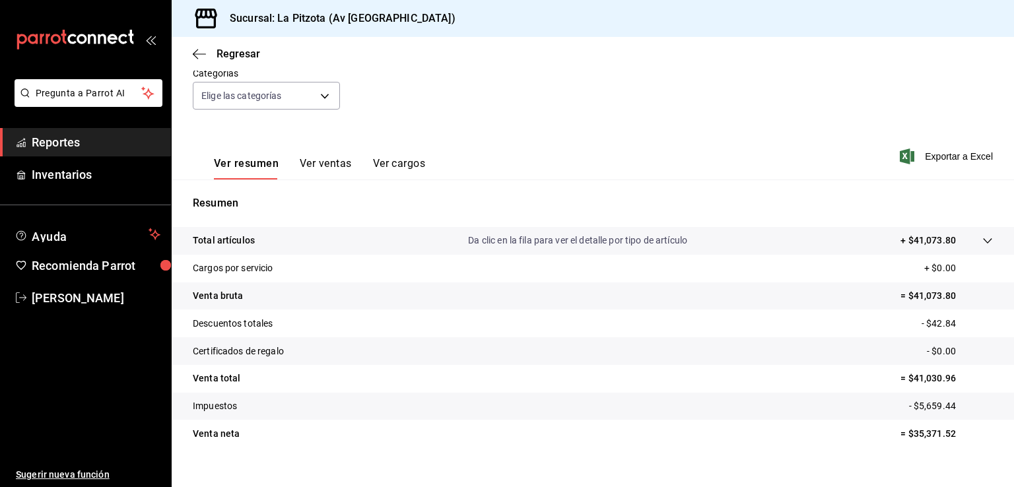
scroll to position [132, 0]
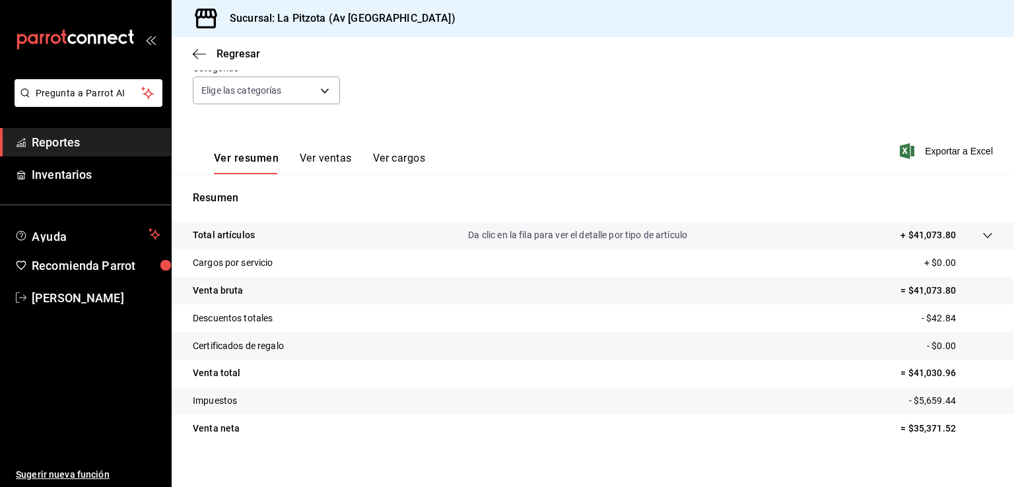
click at [330, 158] on button "Ver ventas" at bounding box center [326, 163] width 52 height 22
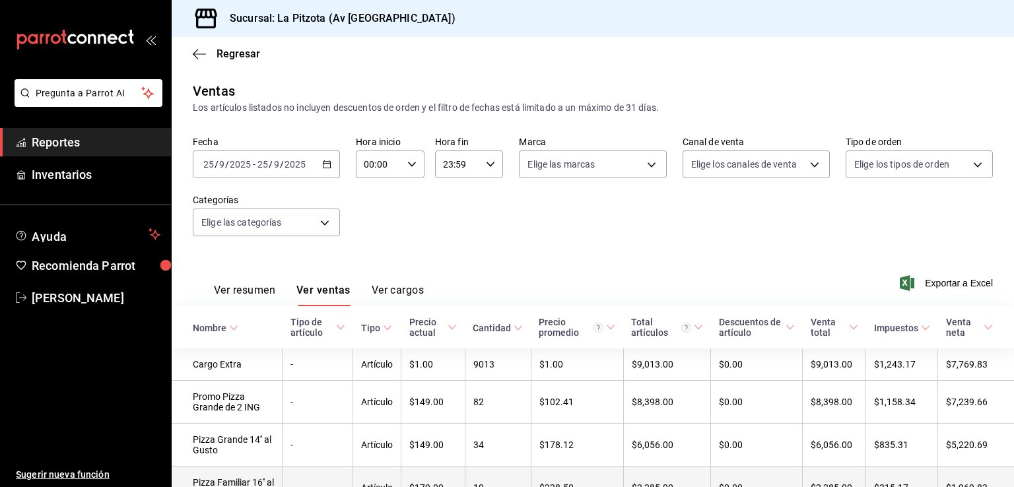
scroll to position [132, 0]
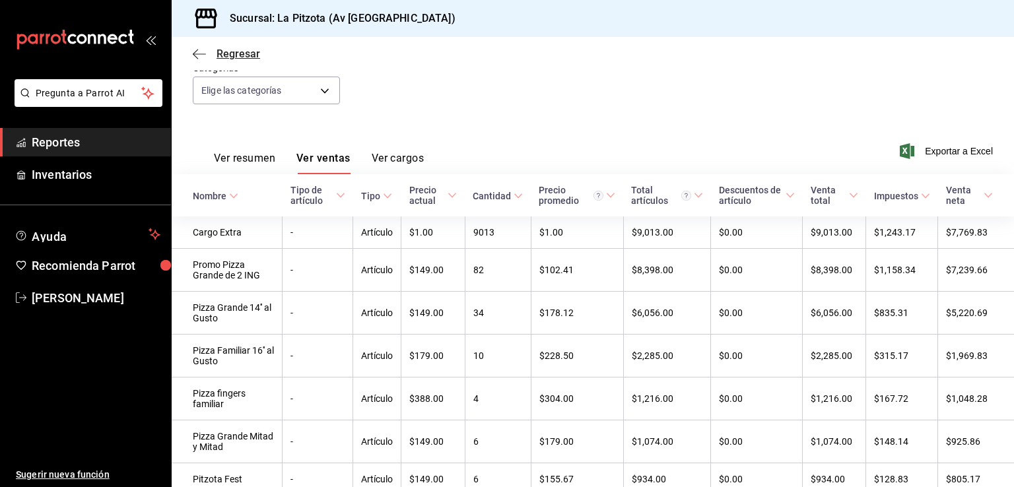
click at [201, 53] on icon "button" at bounding box center [199, 54] width 13 height 12
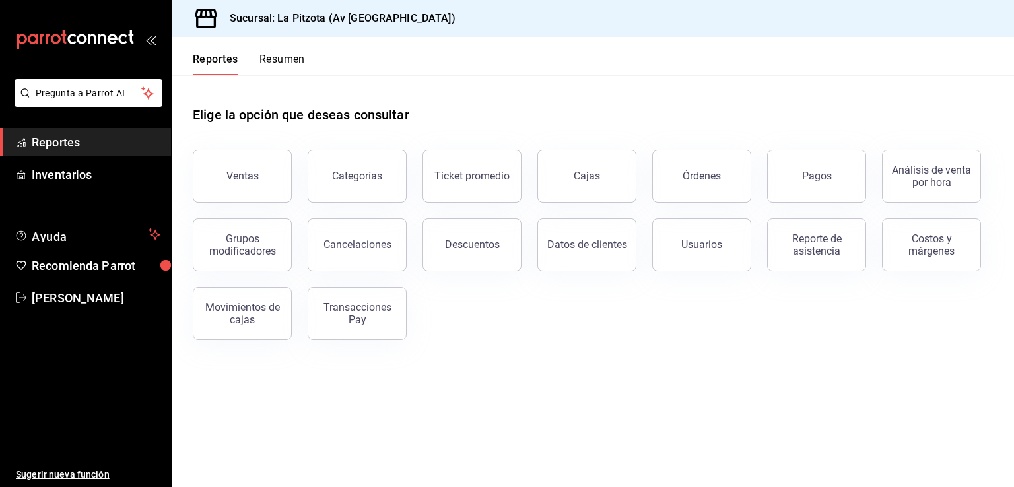
click at [282, 53] on button "Resumen" at bounding box center [282, 64] width 46 height 22
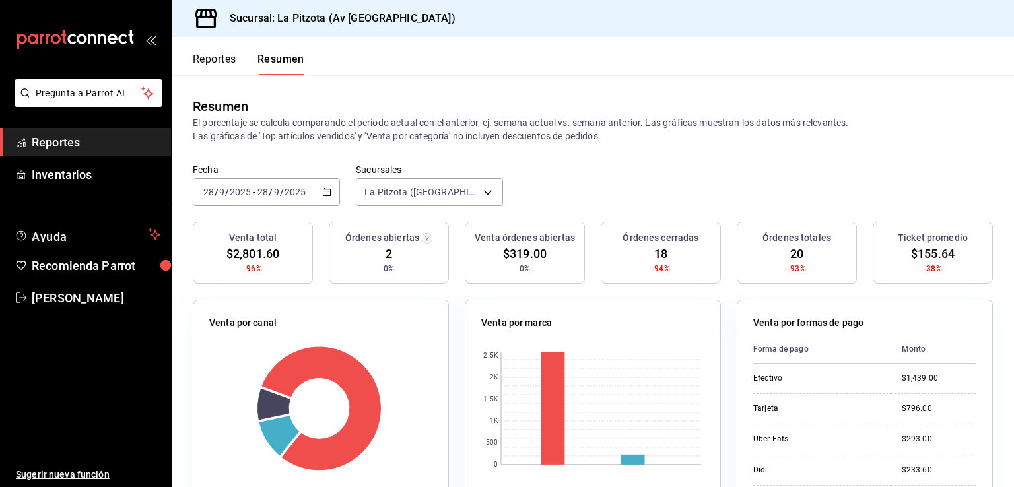
click at [322, 191] on icon "button" at bounding box center [326, 191] width 9 height 9
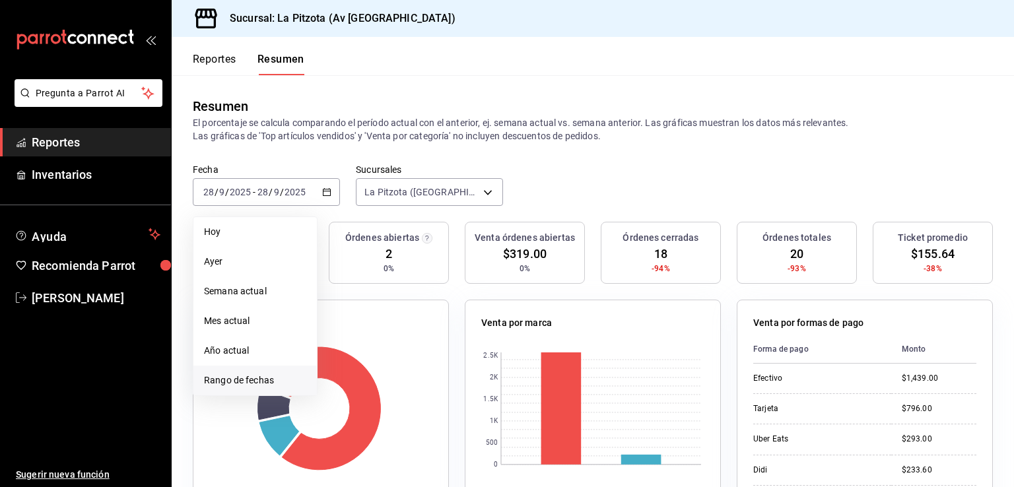
click at [253, 383] on span "Rango de fechas" at bounding box center [255, 381] width 102 height 14
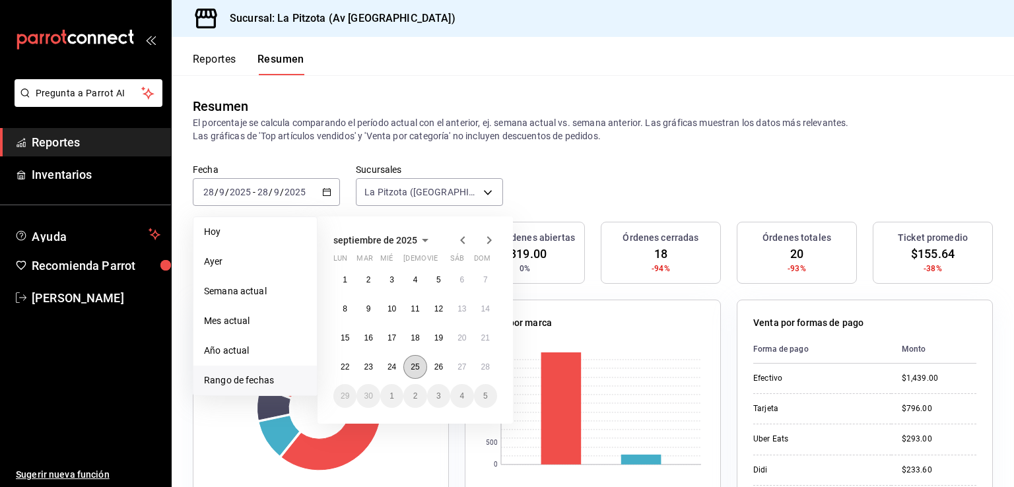
click at [414, 367] on abbr "25" at bounding box center [414, 366] width 9 height 9
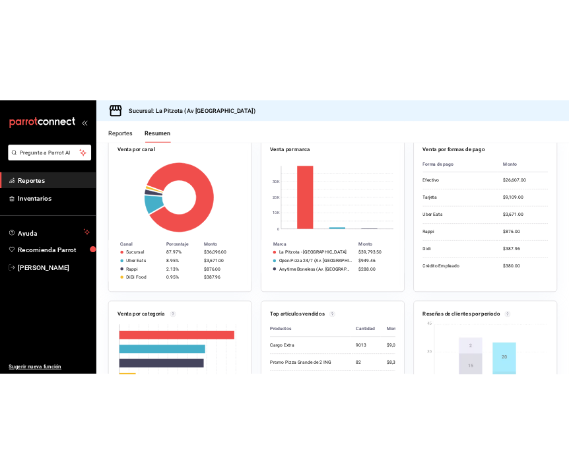
scroll to position [264, 0]
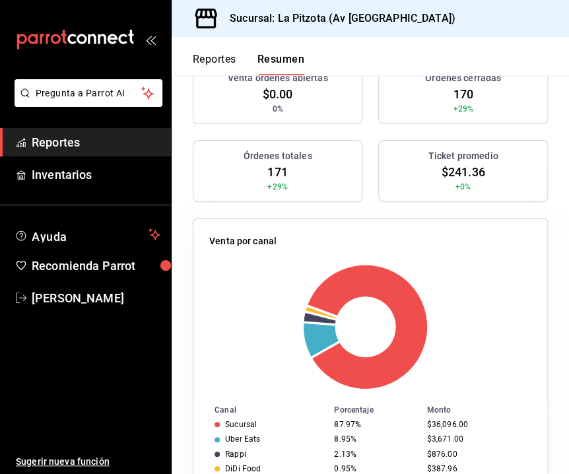
drag, startPoint x: 363, startPoint y: 335, endPoint x: 370, endPoint y: 333, distance: 7.5
click at [364, 335] on rect at bounding box center [365, 326] width 312 height 125
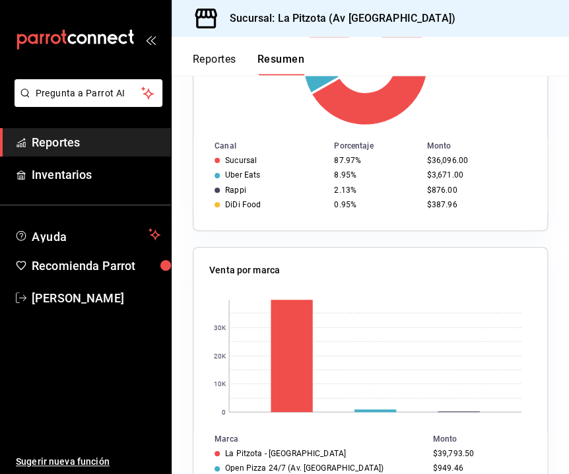
scroll to position [396, 0]
